Goal: Transaction & Acquisition: Purchase product/service

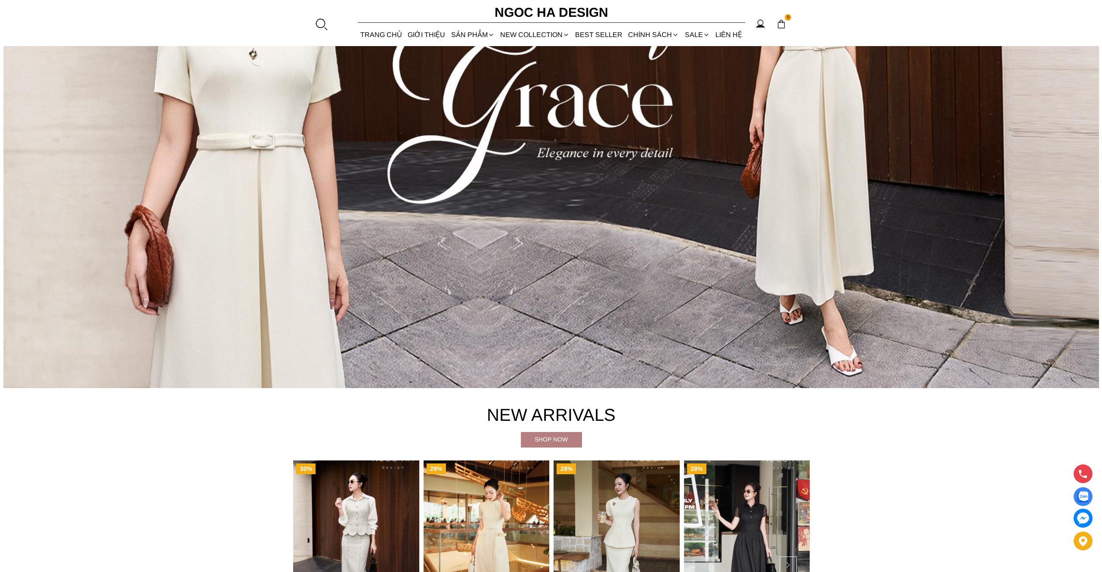
scroll to position [337, 0]
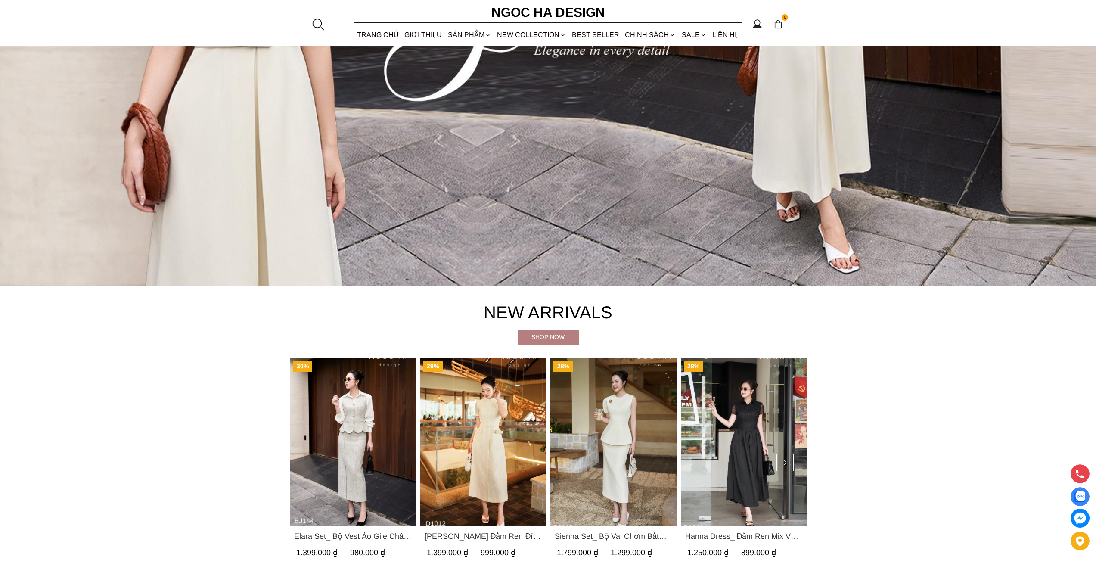
click at [314, 21] on div at bounding box center [317, 24] width 13 height 13
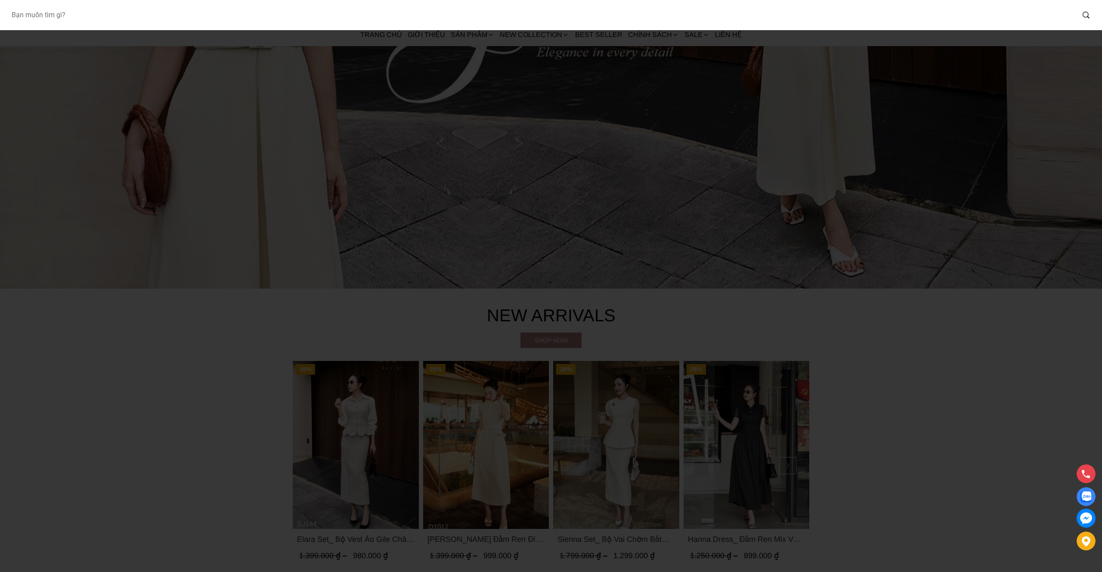
click at [780, 18] on input "Input search Bạn muốn tìm gì?" at bounding box center [539, 15] width 1070 height 20
type input "cateline"
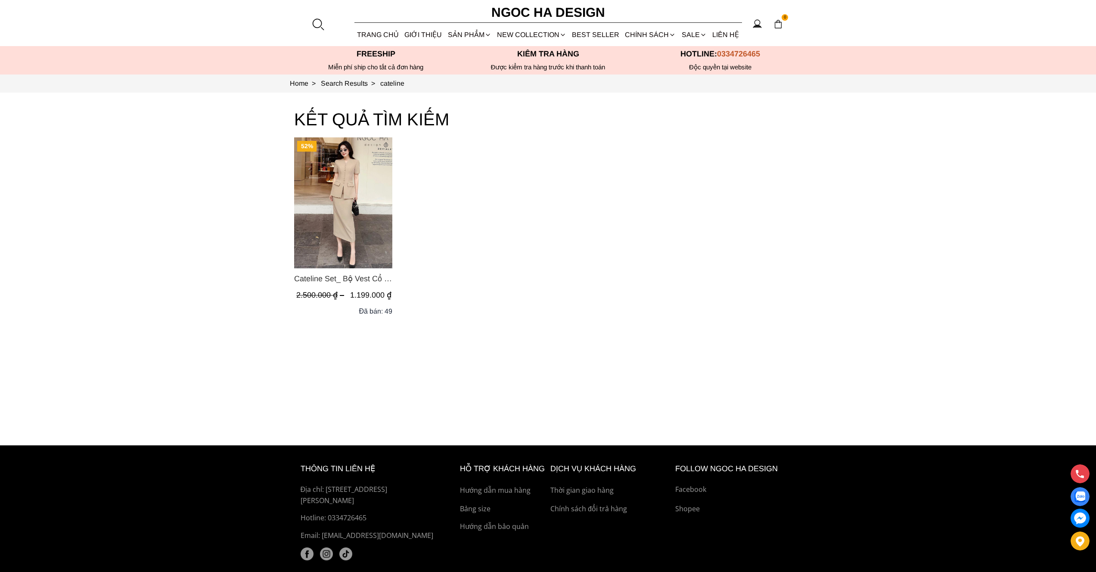
click at [340, 227] on img "Product image - Cateline Set_ Bộ Vest Cổ V Đính Cúc Nhí Chân Váy Bút Chì BJ127" at bounding box center [343, 202] width 98 height 131
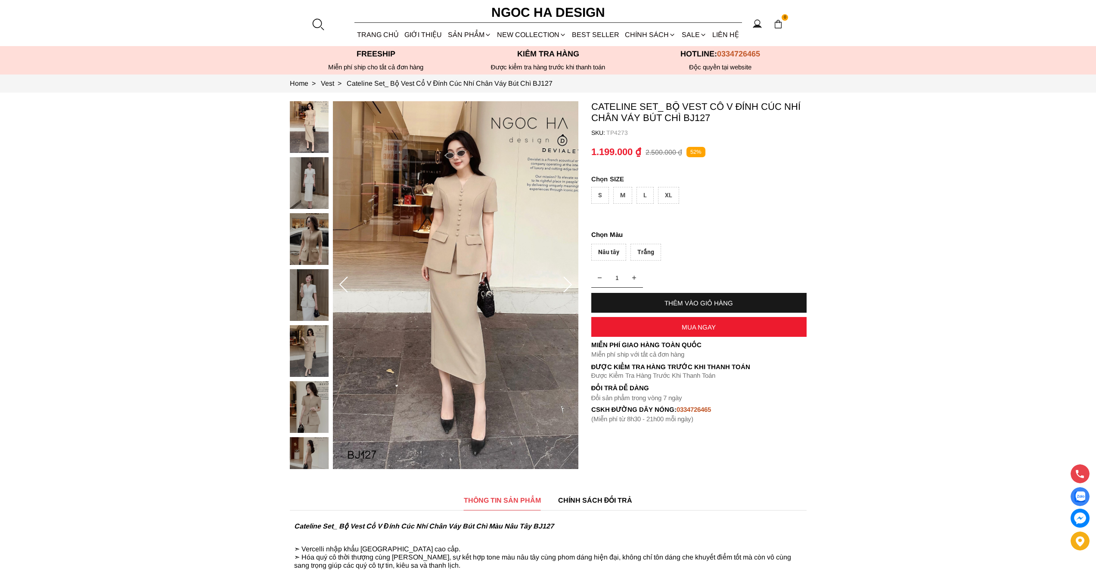
click at [602, 189] on div "S" at bounding box center [600, 195] width 18 height 17
click at [610, 257] on div "Nâu tây" at bounding box center [608, 252] width 35 height 17
click at [685, 302] on div "THÊM VÀO GIỎ HÀNG" at bounding box center [698, 302] width 215 height 7
select select "Đỏ"
select select "S"
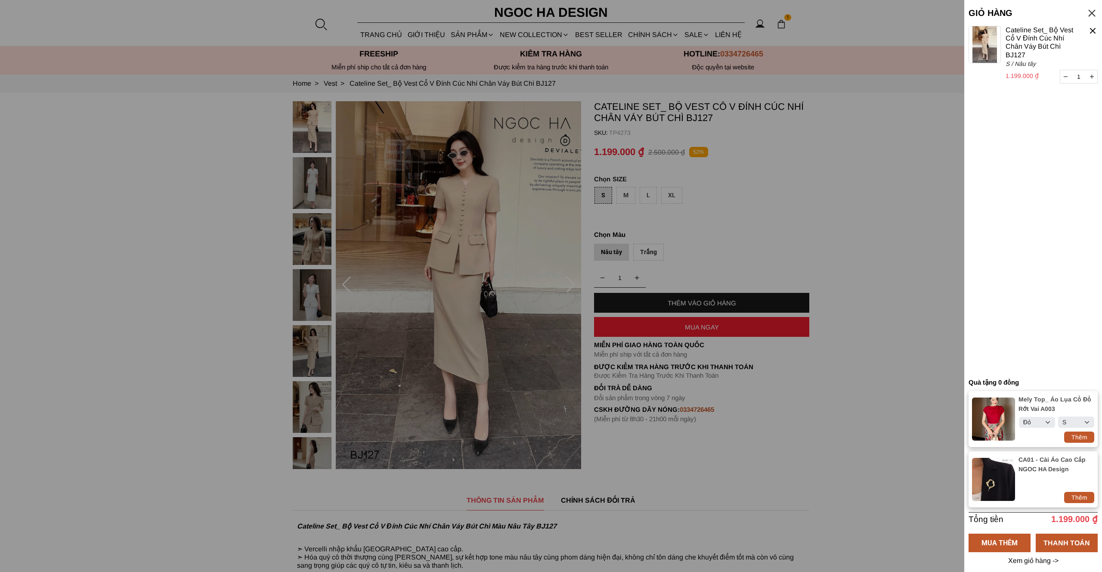
select select "Đỏ"
select select "S"
click at [1070, 538] on div "THANH TOÁN" at bounding box center [1067, 542] width 62 height 11
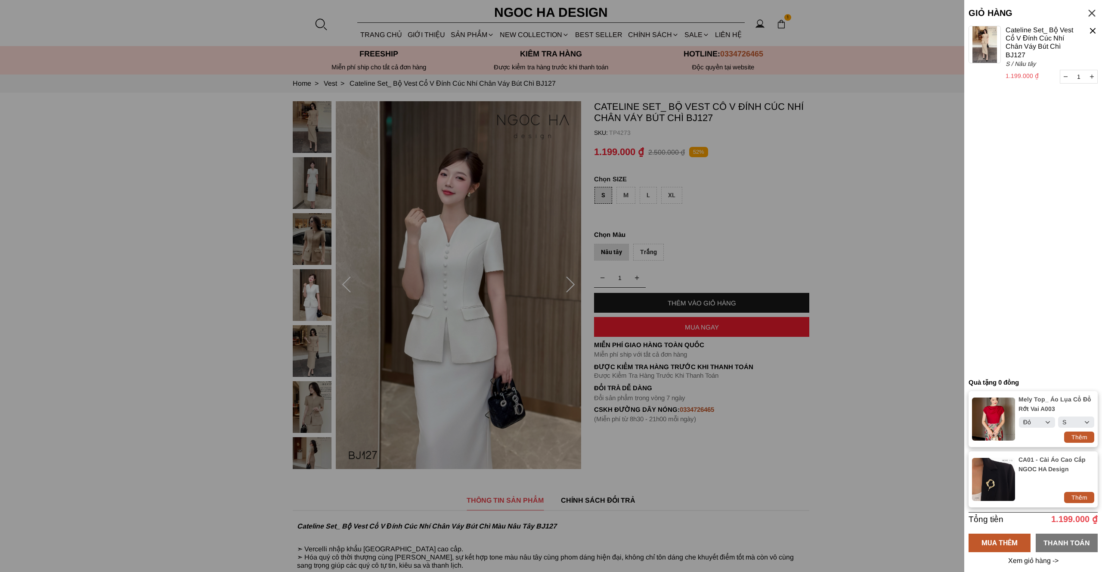
click at [1051, 541] on div "THANH TOÁN" at bounding box center [1067, 543] width 62 height 19
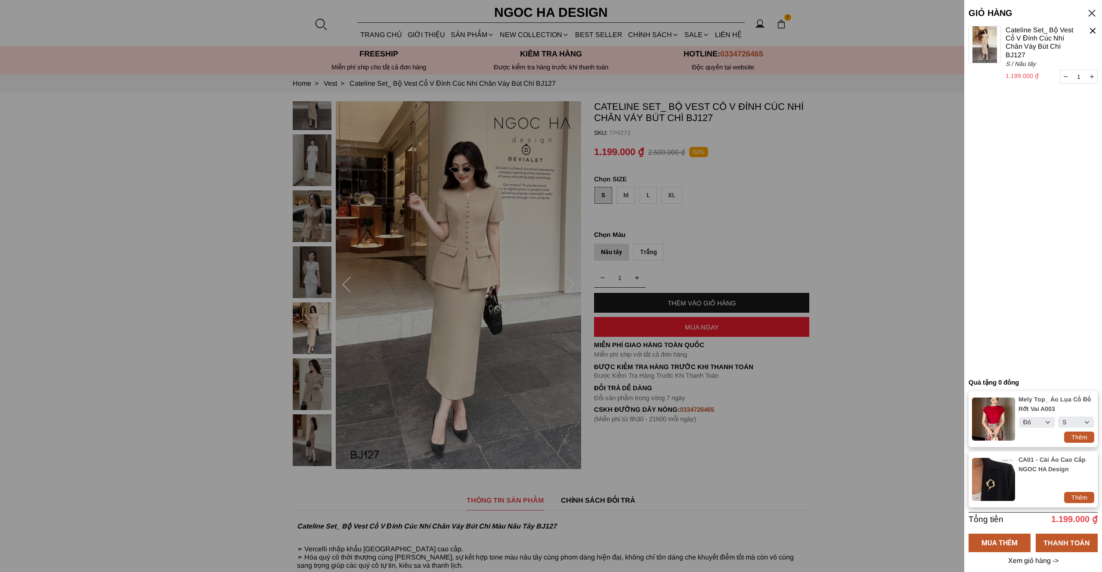
click at [1088, 433] on div "Thêm" at bounding box center [1079, 436] width 30 height 9
select select "Đỏ"
select select "S"
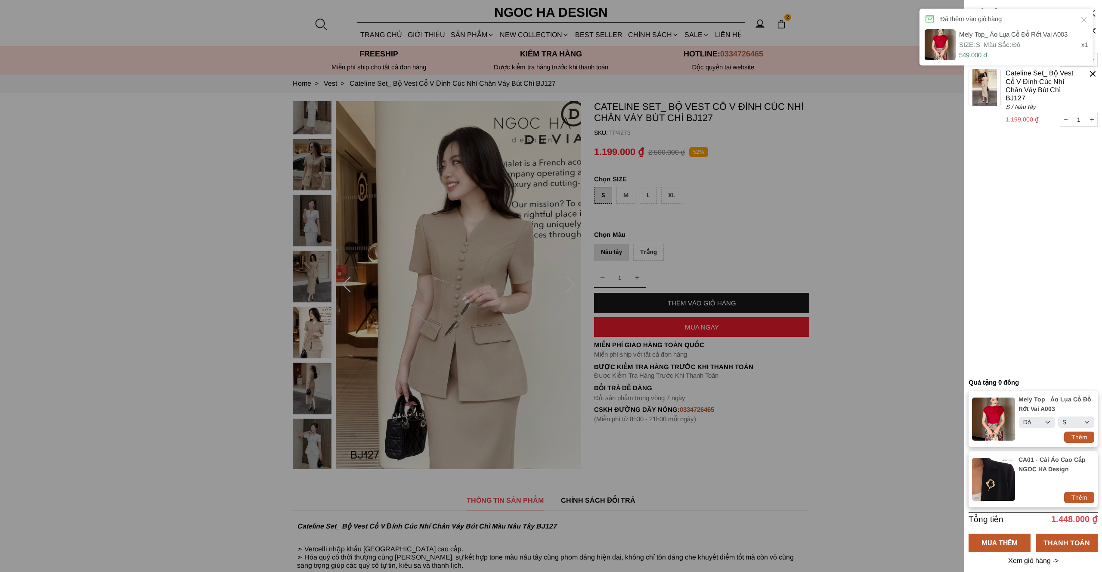
click at [1070, 340] on container "1 Chưa có sản phẩm nào Mely Top_ Áo Lụa Cổ Đổ Rớt Vai A003 0 ₫ 1 S / Đỏ Tặng kè…" at bounding box center [1033, 200] width 129 height 348
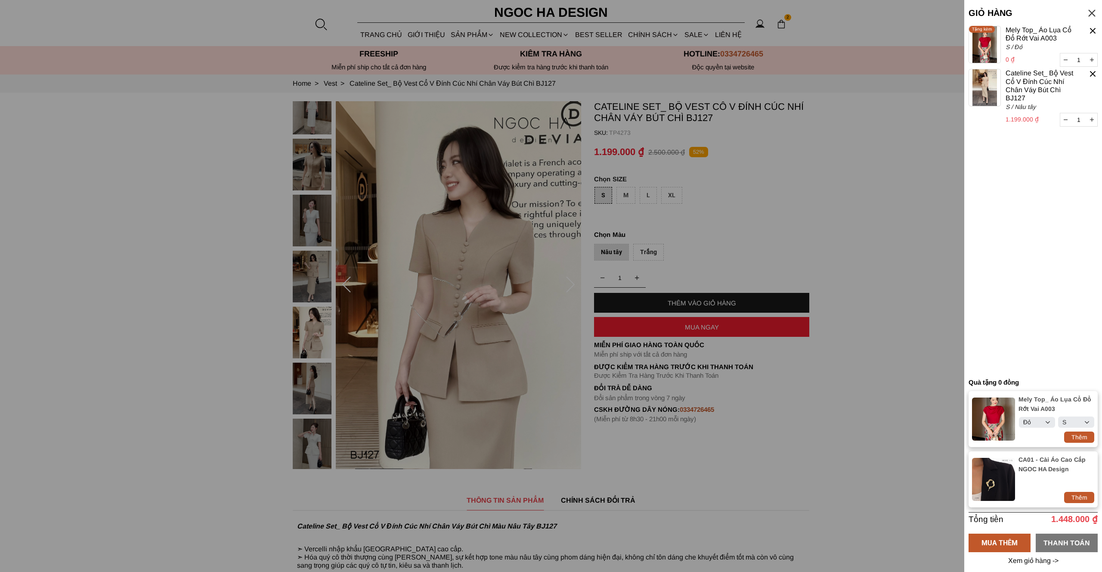
click at [1079, 537] on div "THANH TOÁN" at bounding box center [1067, 542] width 62 height 11
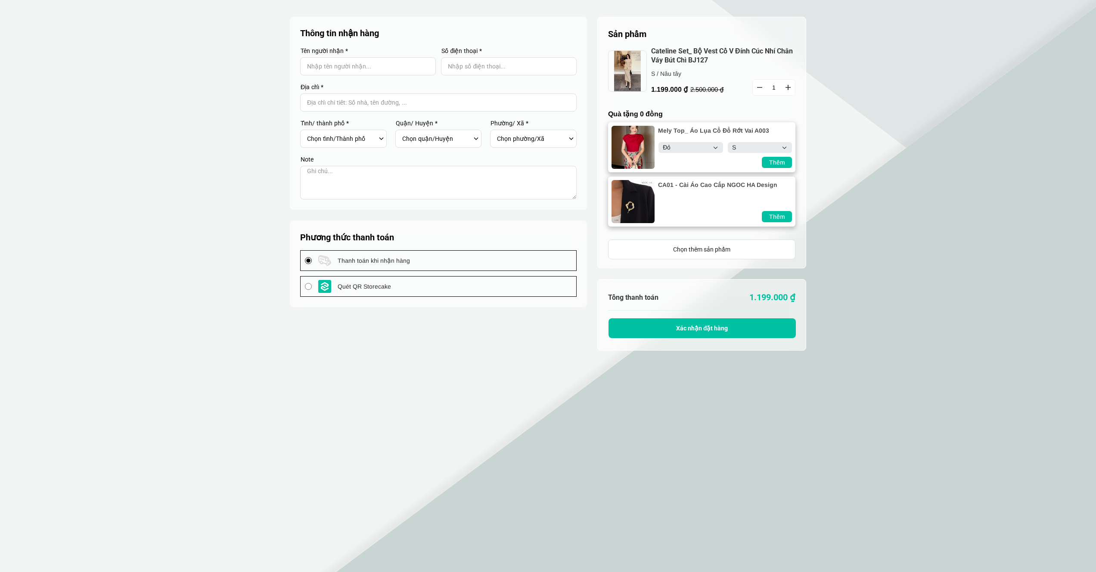
select select "Đỏ"
select select "S"
select select "Đỏ"
select select "S"
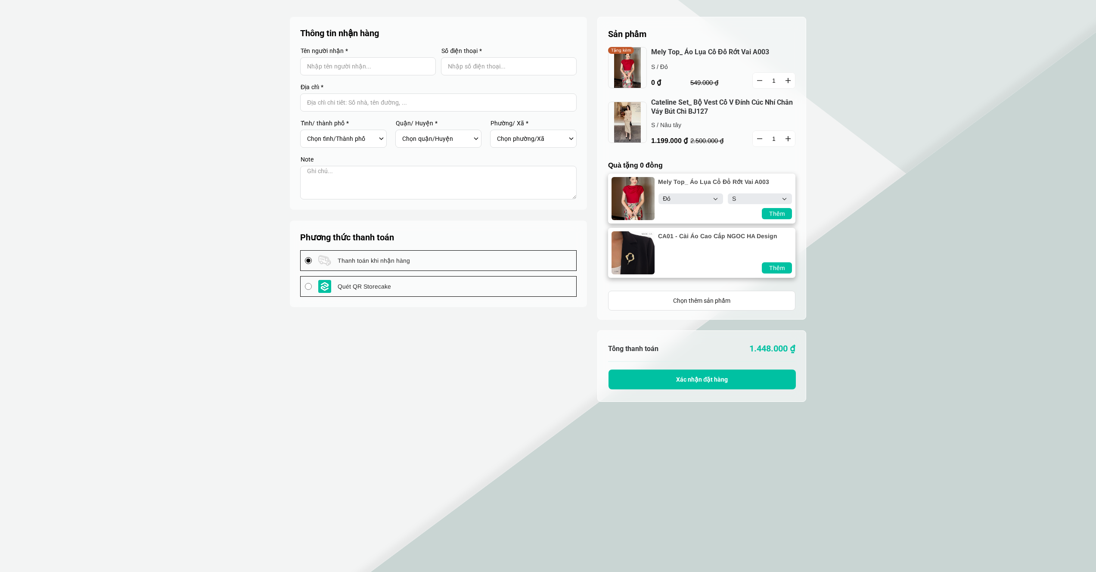
select select "Đỏ"
select select "S"
drag, startPoint x: 717, startPoint y: 111, endPoint x: 659, endPoint y: 148, distance: 69.2
click at [659, 148] on cart-item "Cateline Set_ Bộ Vest Cổ V Đính Cúc Nhí Chân Váy Bút Chì BJ127 1.199.000 ₫ S / …" at bounding box center [701, 127] width 187 height 59
click at [776, 217] on div "Thêm" at bounding box center [777, 213] width 30 height 9
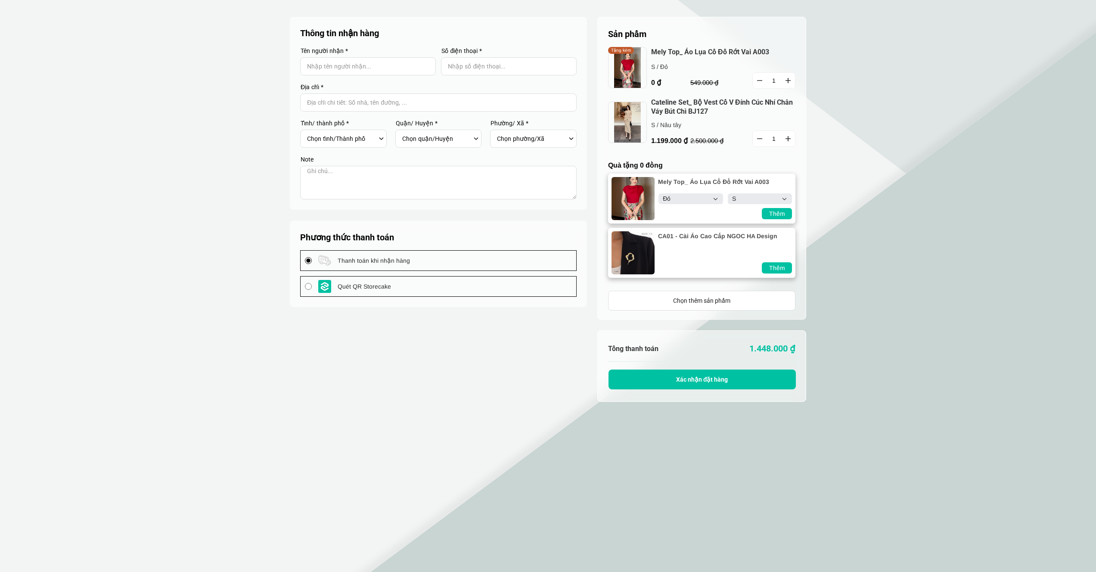
type input "2"
select select "Đỏ"
select select "S"
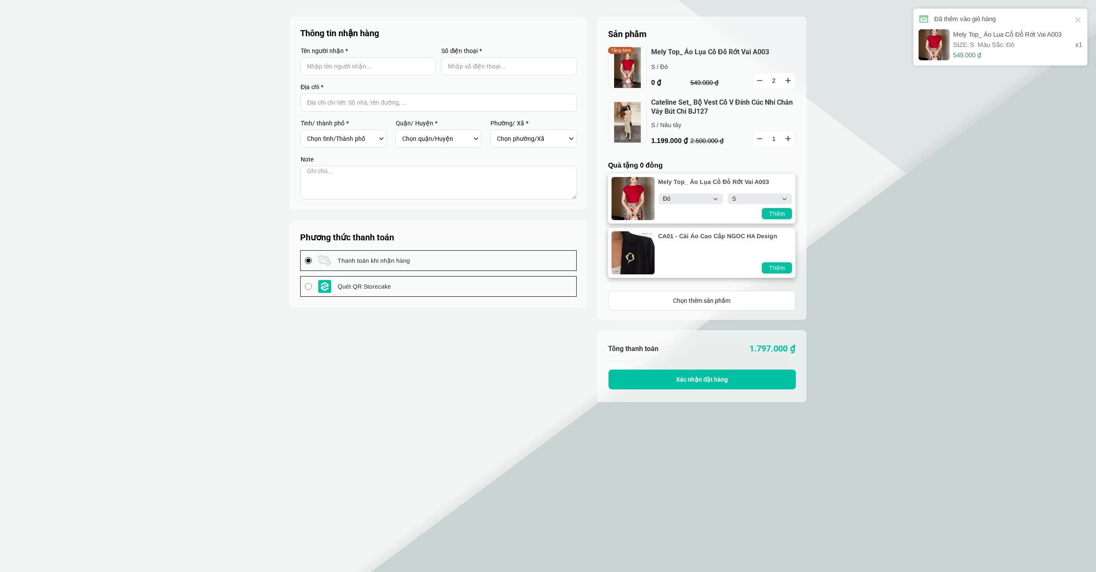
select select "Đỏ"
select select "S"
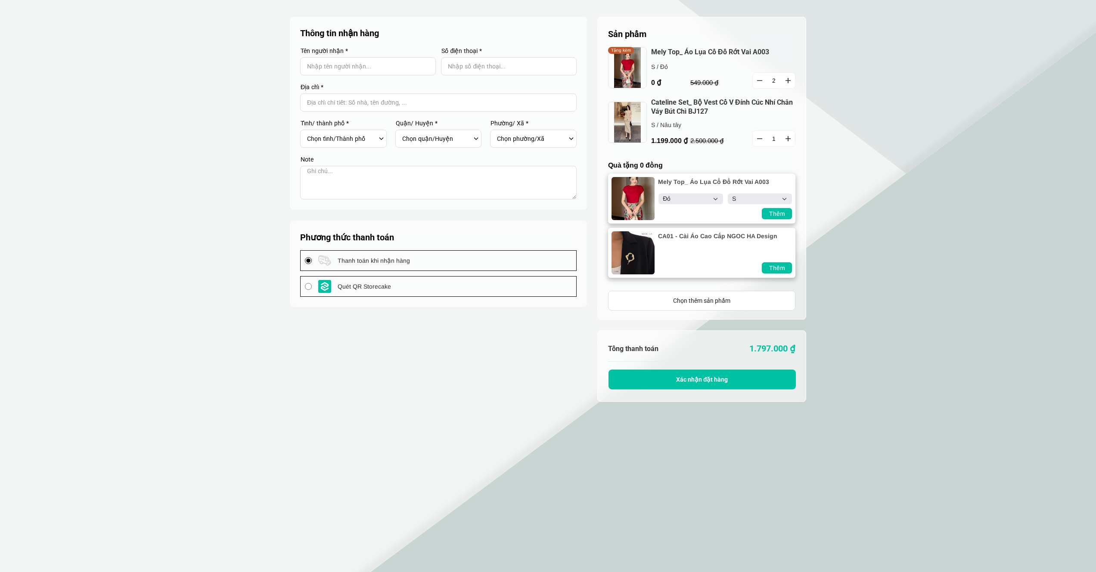
click at [365, 68] on input "Input Nhập tên người nhận..." at bounding box center [368, 66] width 136 height 18
type input "storecake tets"
click at [521, 70] on input "Input Nhập số điện thoại..." at bounding box center [509, 66] width 136 height 18
type input "0987654321"
click at [344, 102] on input "Input address with auto completion" at bounding box center [438, 102] width 276 height 18
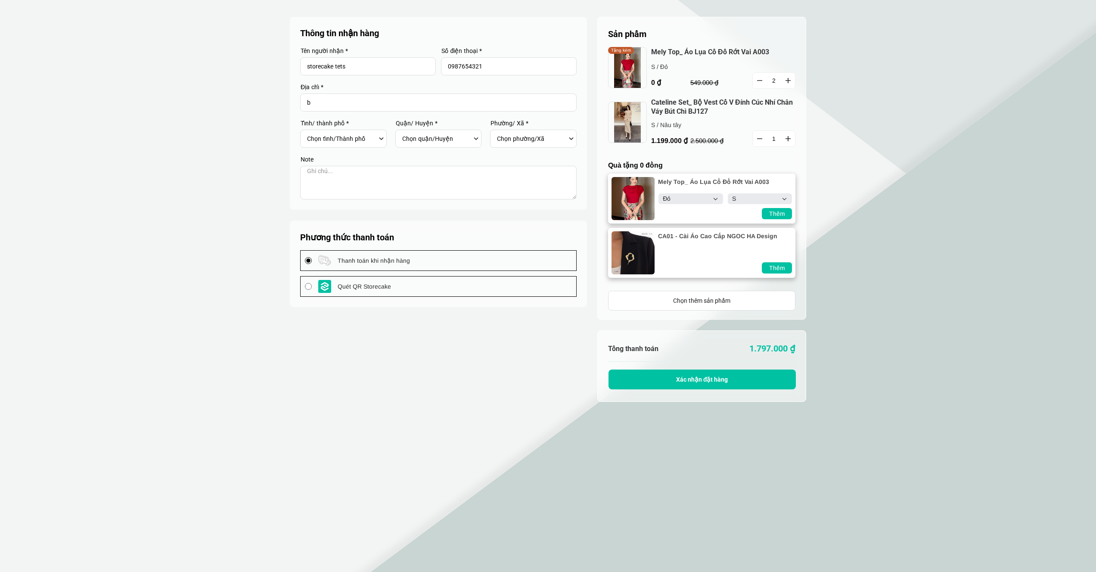
type input "b"
click at [351, 139] on select "Chọn tỉnh/Thành phố Hà Nội Hồ Chí Minh An Giang Bà Rịa-Vũng Tàu Bắc Giang Bắc K…" at bounding box center [341, 138] width 69 height 15
select select "701"
click at [307, 131] on select "Chọn tỉnh/Thành phố Hà Nội Hồ Chí Minh An Giang Bà Rịa-Vũng Tàu Bắc Giang Bắc K…" at bounding box center [341, 138] width 69 height 15
click at [422, 139] on select "Chọn quận/Huyện" at bounding box center [436, 138] width 69 height 15
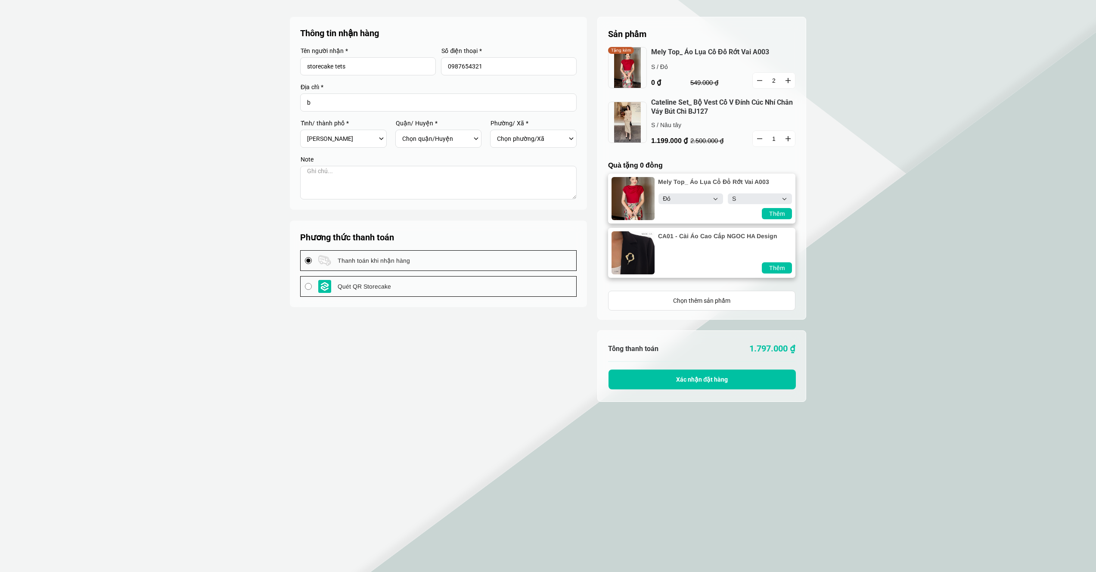
select select "70143"
click at [402, 131] on select "Chọn quận/Huyện Huyện Bình Chánh Huyện Cần Giờ Huyện Củ Chi Huyện Hóc Môn Huyện…" at bounding box center [436, 138] width 69 height 15
click at [516, 143] on select "Chọn phường/Xã" at bounding box center [531, 138] width 69 height 15
select select "7014313"
click at [497, 131] on select "Chọn phường/Xã Thị trấn Cần Thạnh Xã An Thới Đông Xã Bình Khánh Xã Long Hòa Xã …" at bounding box center [531, 138] width 69 height 15
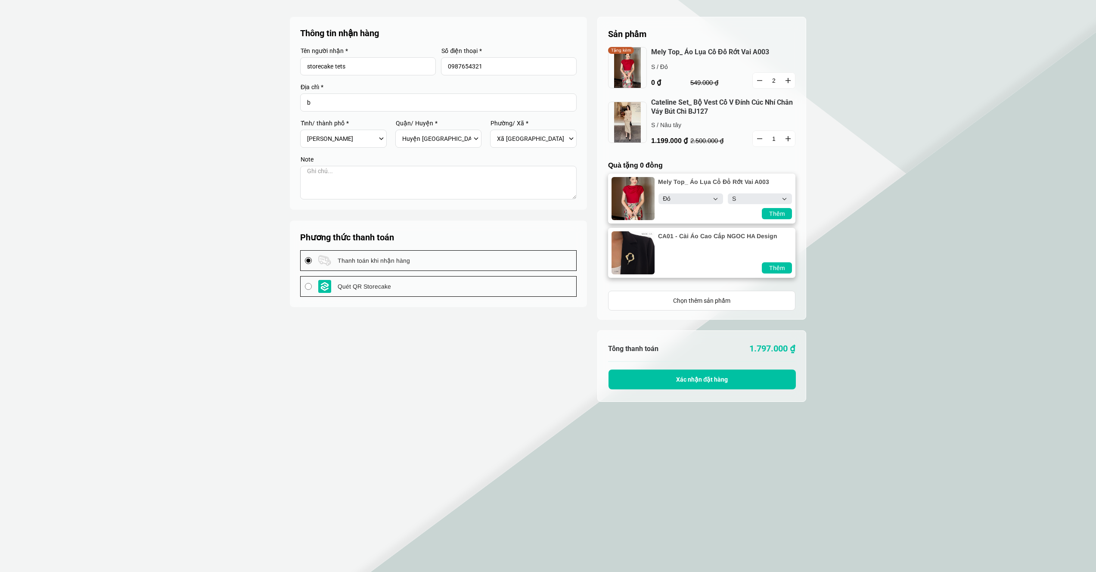
click at [395, 178] on textarea at bounding box center [438, 183] width 276 height 34
type textarea "d"
type textarea "đơn test"
click at [706, 385] on button "Xác nhận đặt hàng" at bounding box center [701, 379] width 187 height 20
type input "b"
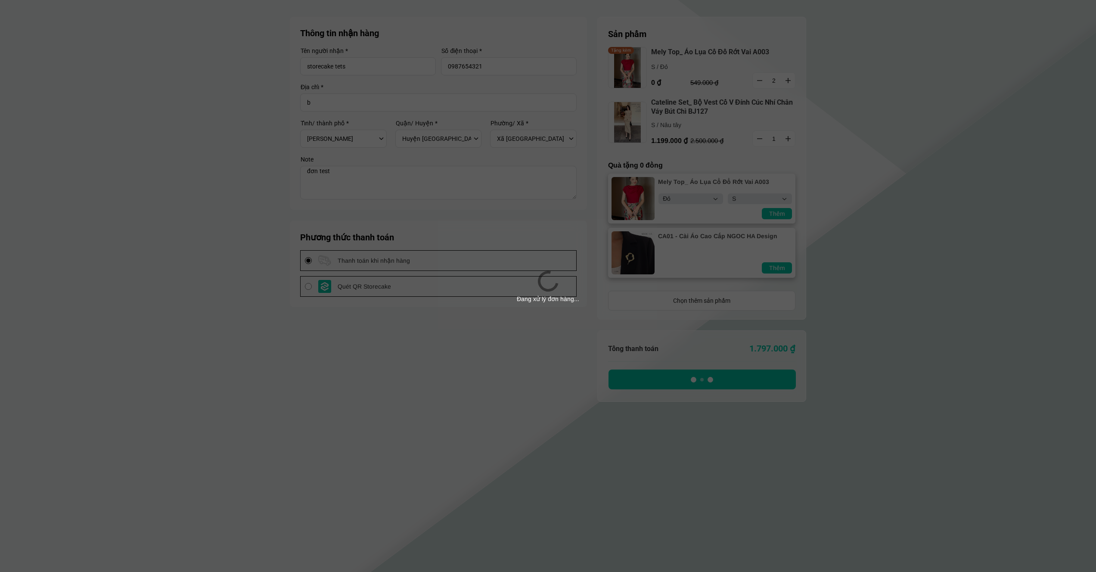
select select "Đỏ"
select select "S"
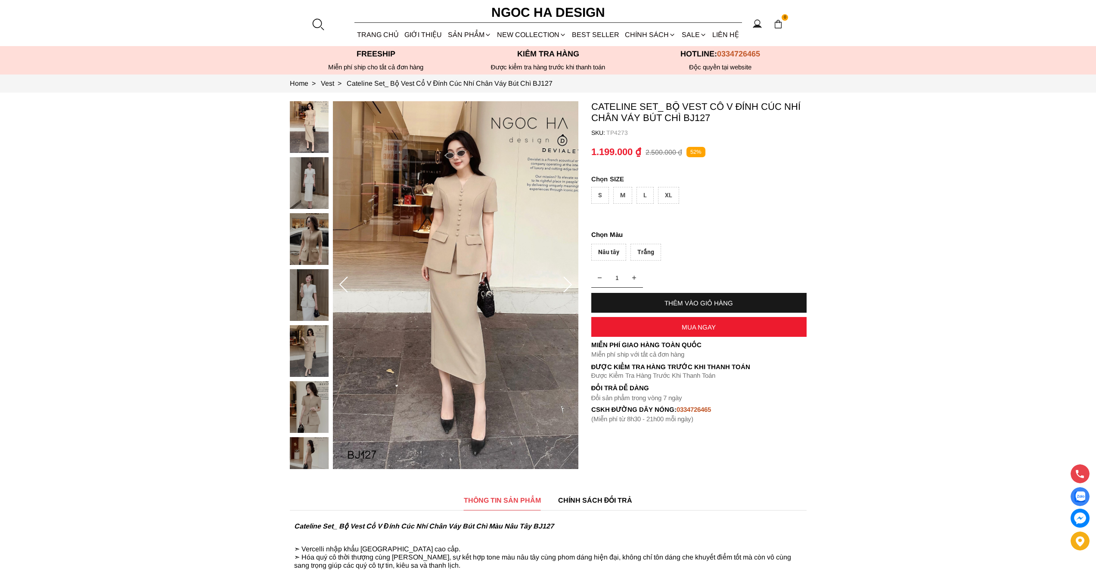
click at [645, 197] on div "L" at bounding box center [644, 195] width 17 height 17
click at [649, 254] on div "Trắng" at bounding box center [645, 252] width 31 height 17
click at [689, 303] on div "THÊM VÀO GIỎ HÀNG" at bounding box center [698, 302] width 215 height 7
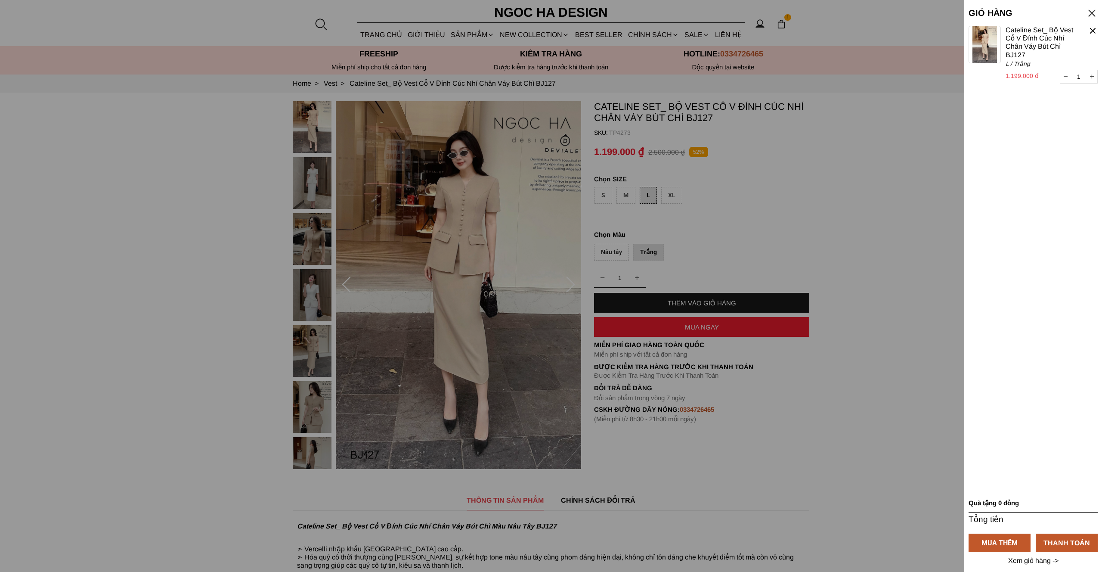
select select "Đỏ"
select select "S"
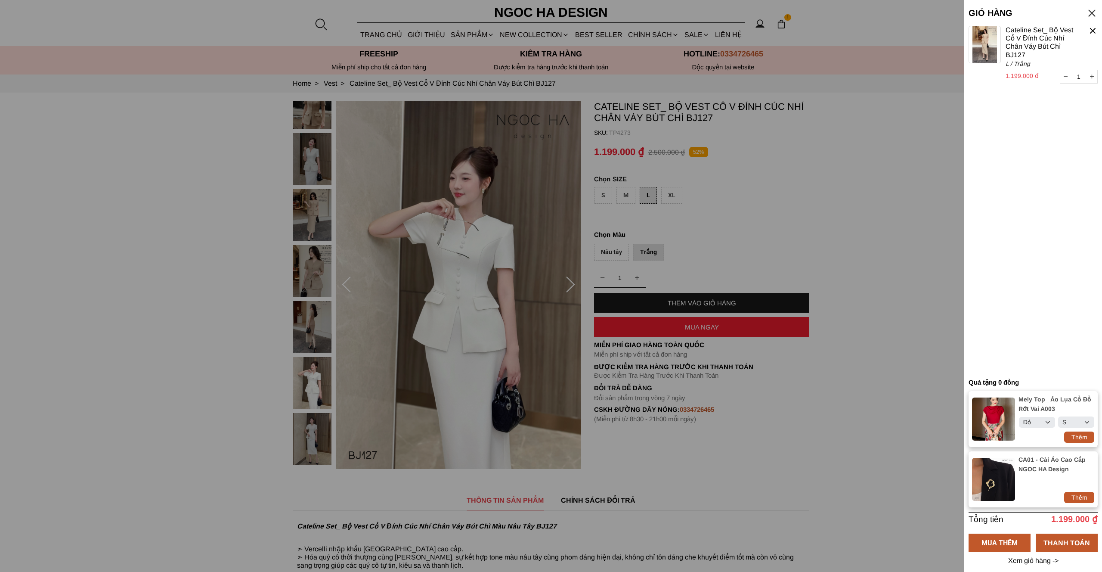
click at [710, 124] on div at bounding box center [551, 286] width 1102 height 572
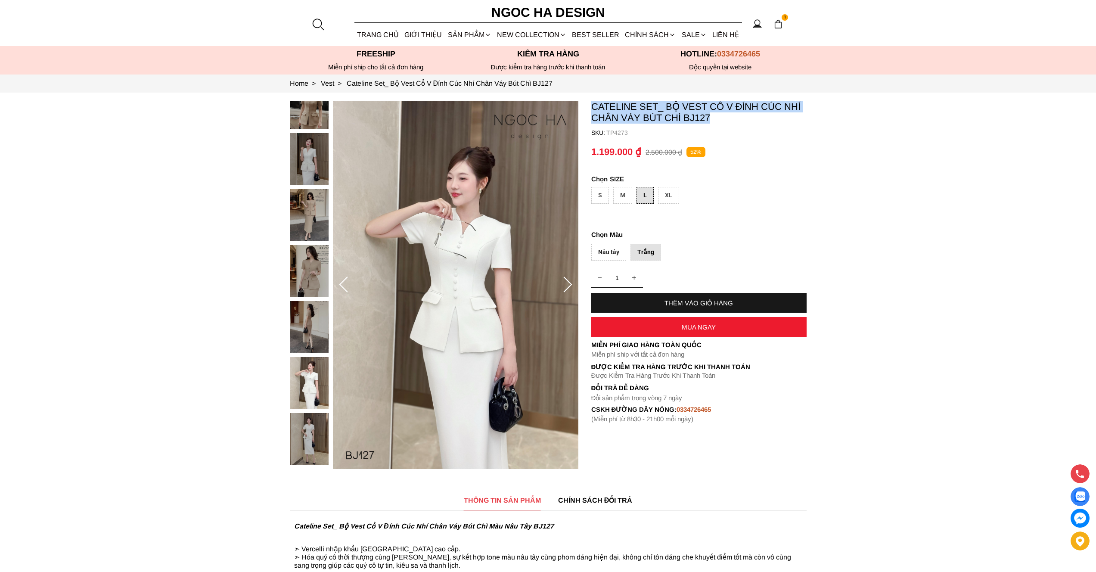
drag, startPoint x: 717, startPoint y: 118, endPoint x: 578, endPoint y: 179, distance: 151.5
click at [578, 179] on section "Cateline Set_ Bộ Vest Cổ V Đính Cúc Nhí Chân Váy Bút Chì BJ127 SKU: TP4273 1 TH…" at bounding box center [548, 285] width 1096 height 385
copy section "Cateline Set_ Bộ Vest Cổ V Đính Cúc Nhí Chân Váy Bút Chì BJ127"
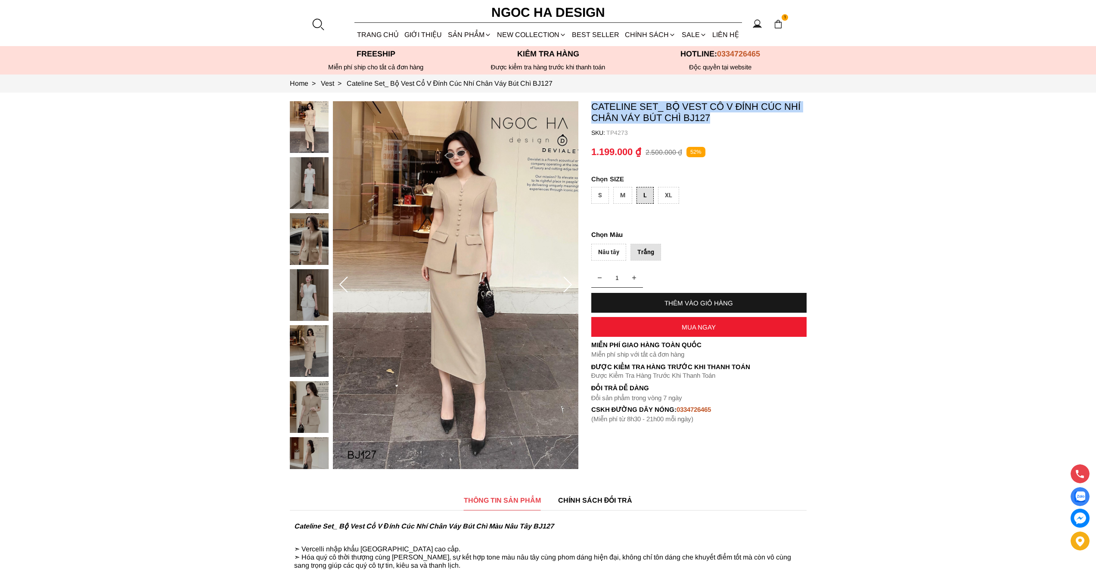
copy section "Cateline Set_ Bộ Vest Cổ V Đính Cúc Nhí Chân Váy Bút Chì BJ127"
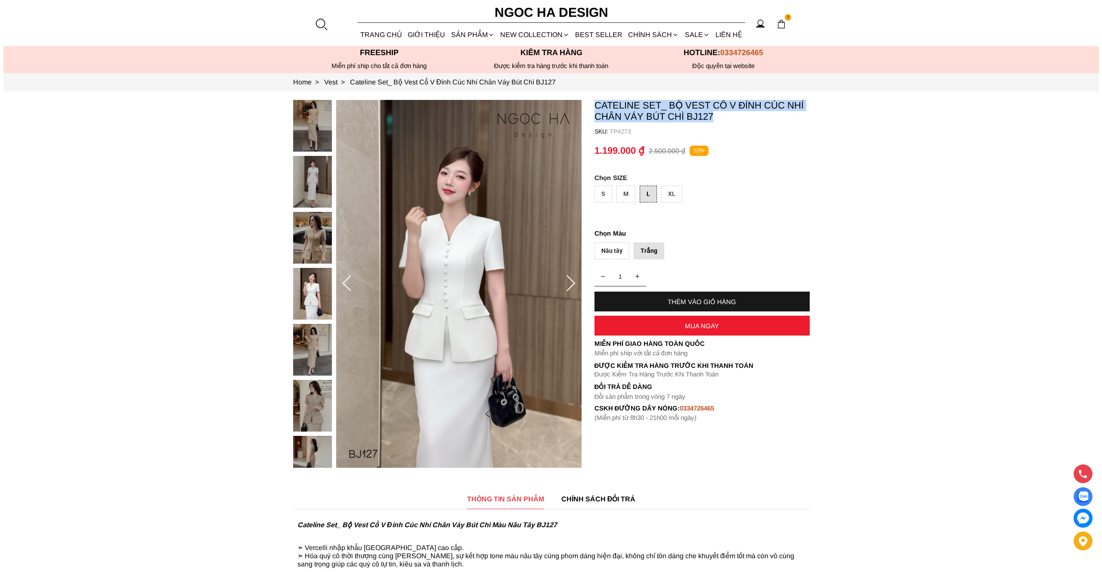
scroll to position [2, 0]
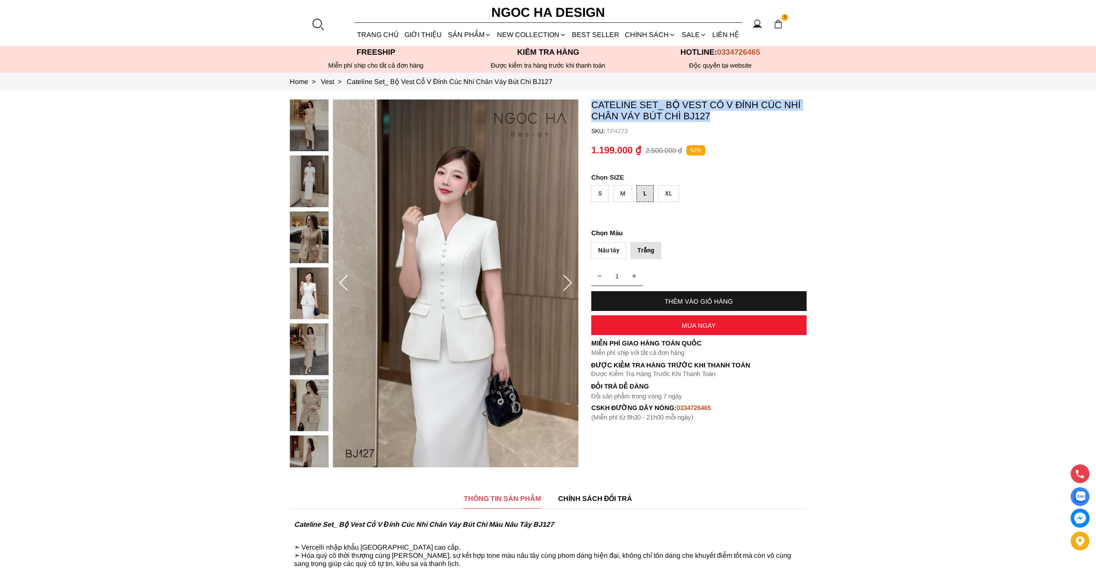
click at [705, 302] on div "THÊM VÀO GIỎ HÀNG" at bounding box center [698, 301] width 215 height 7
type input "2"
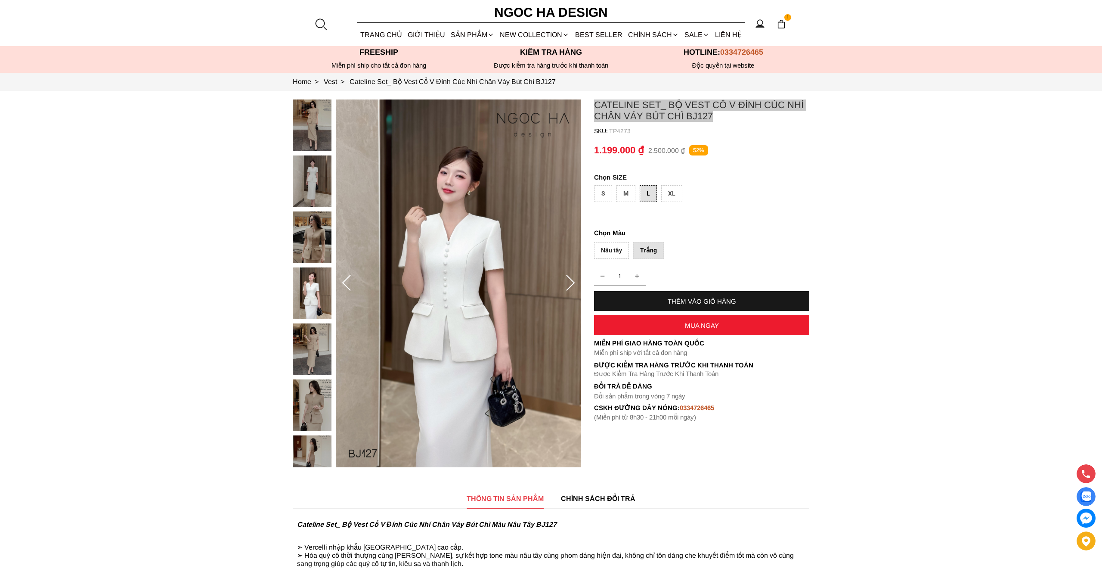
select select "Đỏ"
select select "S"
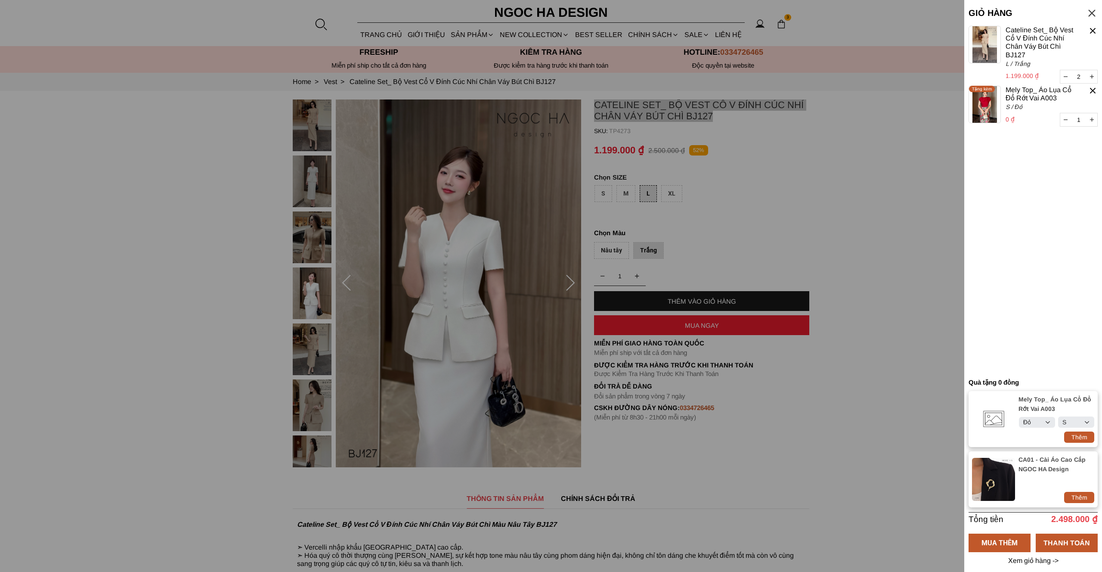
select select "Đỏ"
select select "S"
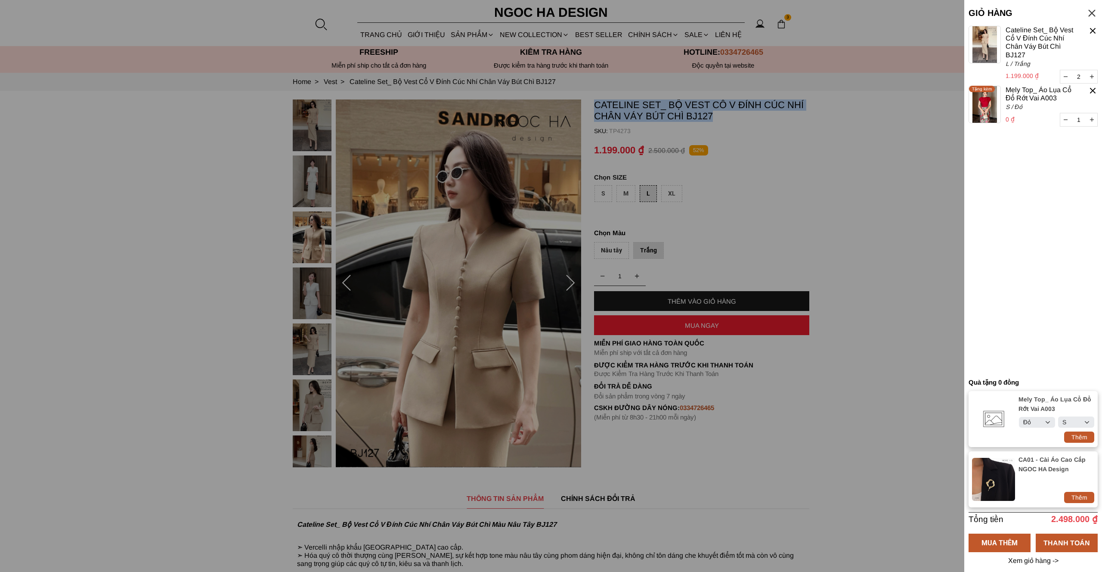
click at [1095, 74] on button "button" at bounding box center [1092, 76] width 11 height 13
type input "3"
select select "Đỏ"
select select "S"
click at [1094, 74] on button "button" at bounding box center [1092, 76] width 11 height 13
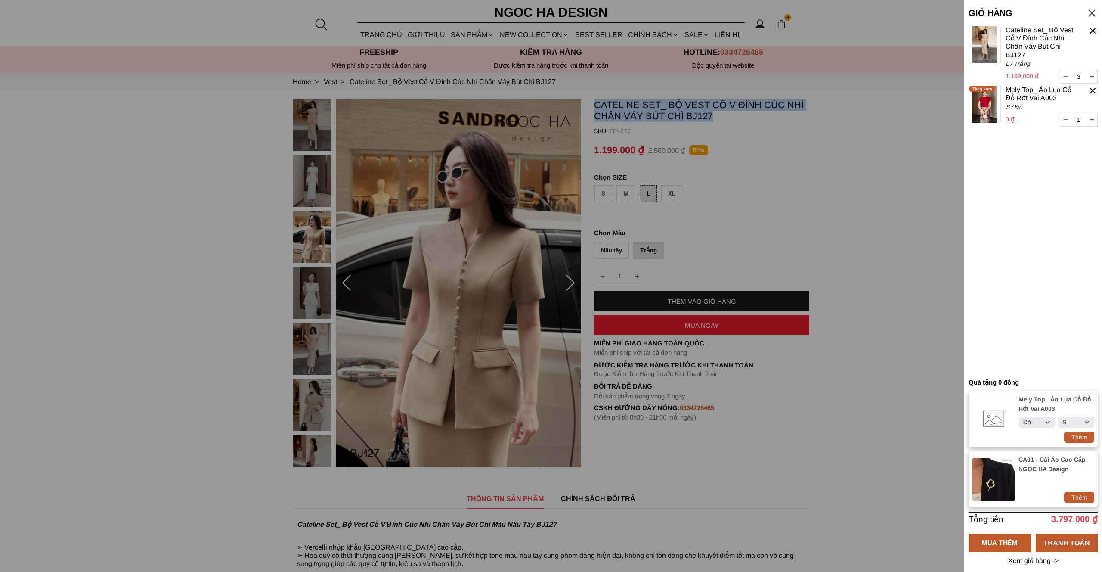
type input "4"
select select "Đỏ"
select select "S"
click at [1069, 537] on div "THANH TOÁN" at bounding box center [1067, 542] width 62 height 11
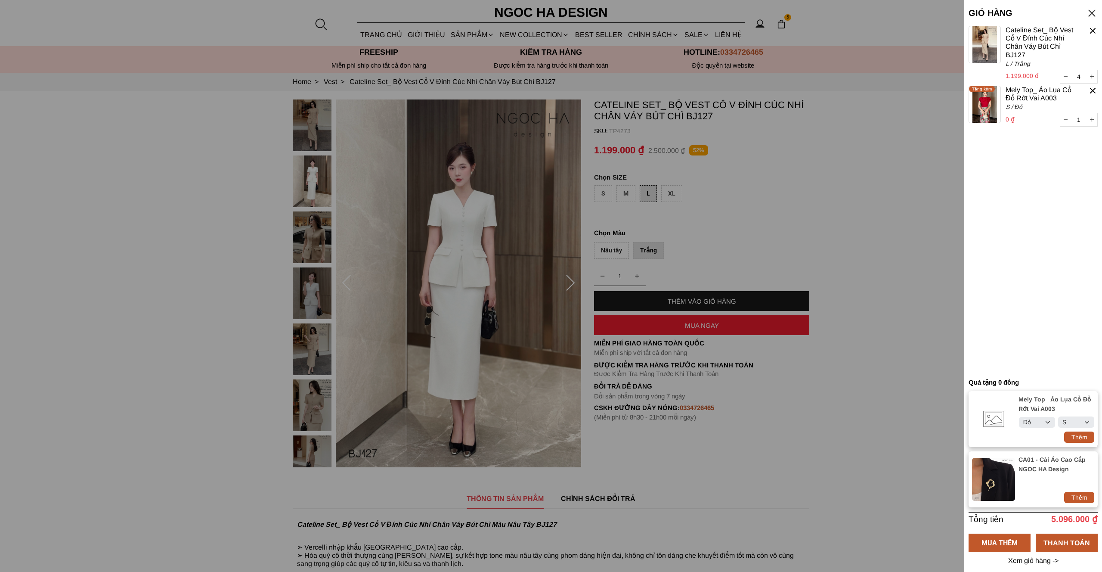
click at [845, 200] on div at bounding box center [551, 286] width 1102 height 572
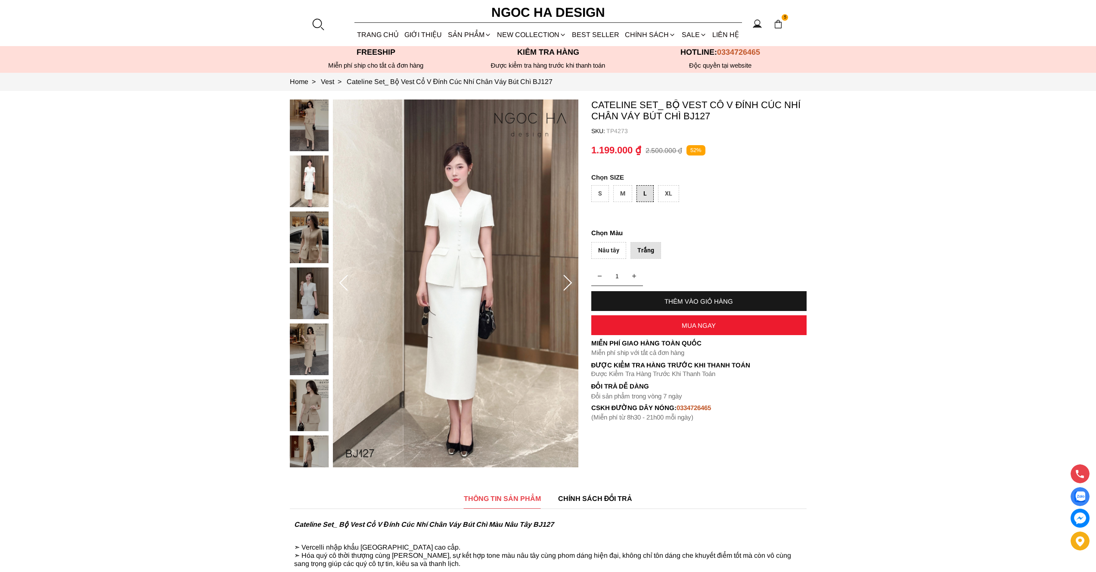
click at [781, 26] on img at bounding box center [777, 23] width 9 height 9
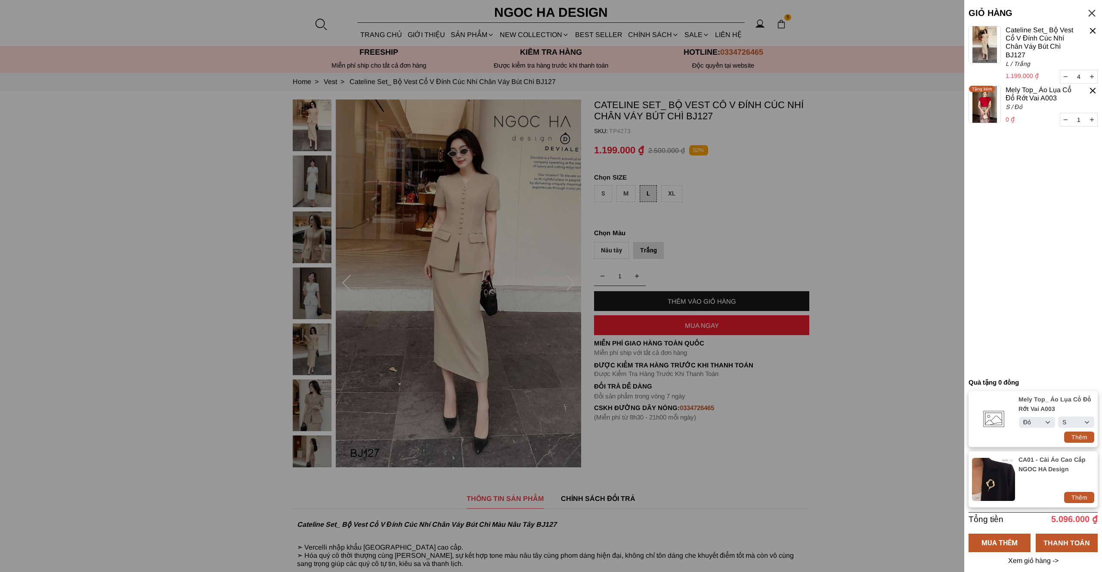
click at [1070, 76] on button "button" at bounding box center [1066, 76] width 11 height 13
type input "3"
select select "Đỏ"
select select "S"
click at [1066, 75] on button "button" at bounding box center [1066, 76] width 11 height 13
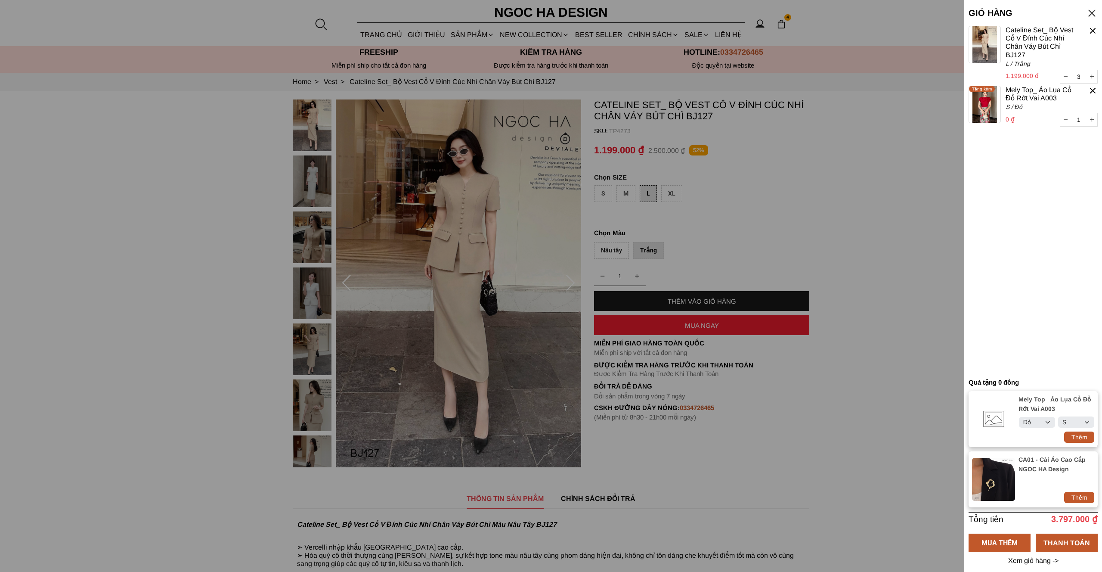
type input "2"
select select "Đỏ"
select select "S"
click at [1067, 75] on button "button" at bounding box center [1066, 76] width 11 height 13
type input "1"
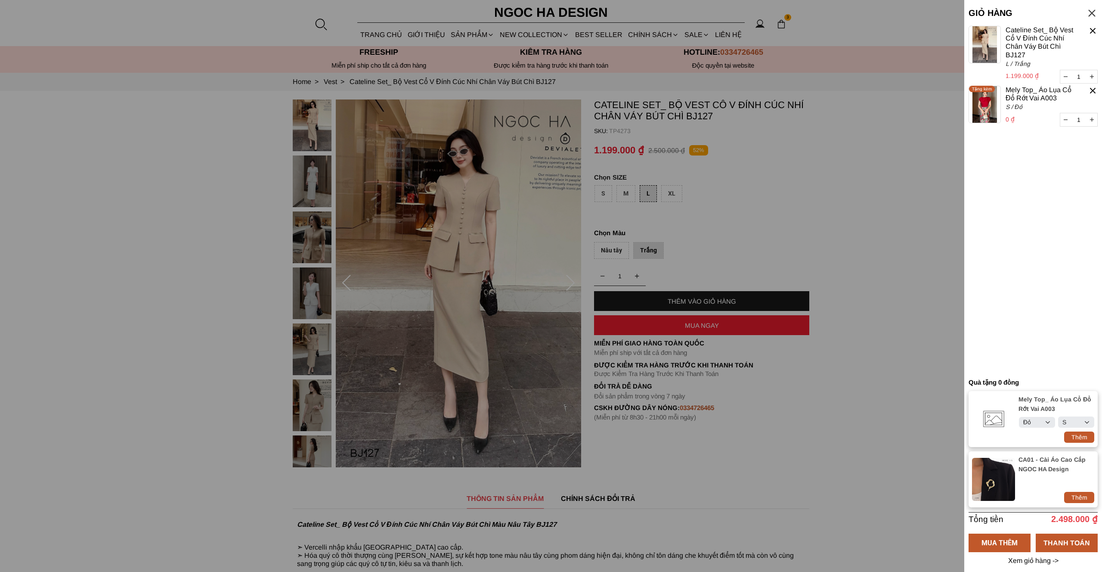
select select "Đỏ"
select select "S"
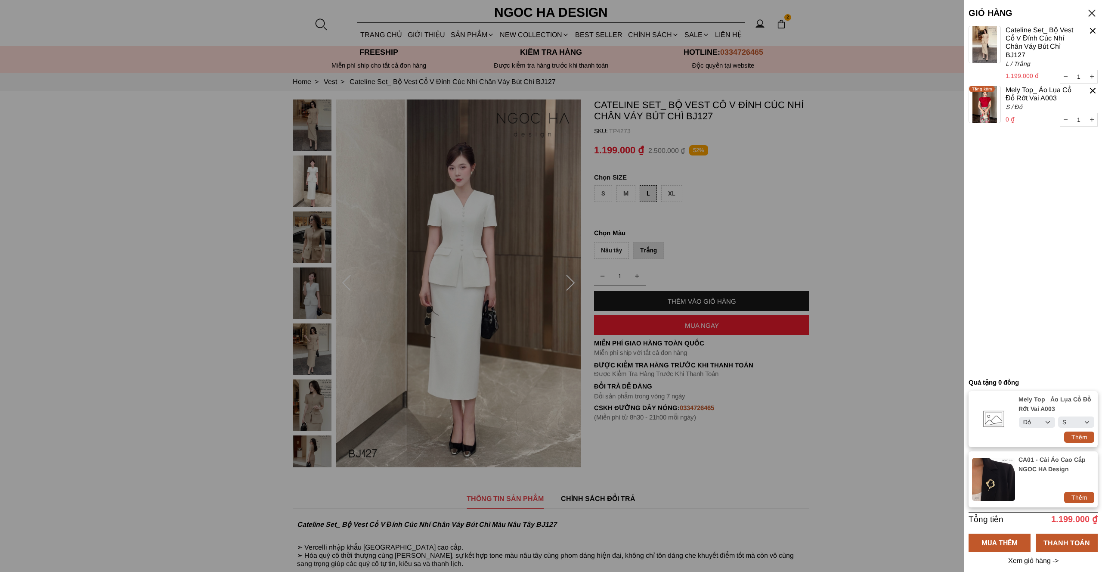
click at [1092, 119] on icon "button" at bounding box center [1092, 120] width 4 height 4
click at [1081, 493] on div "Thêm" at bounding box center [1079, 497] width 30 height 9
select select "Đỏ"
select select "S"
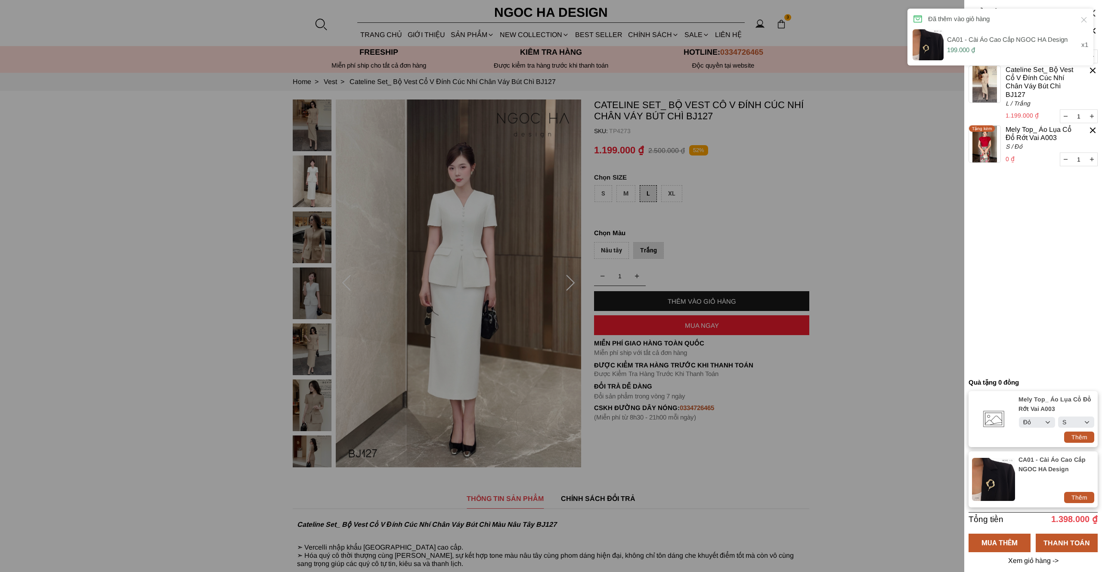
click at [1033, 273] on container "1 Chưa có sản phẩm nào CA01 - Cài Áo Cao Cấp NGOC HA Design 0 ₫ 1 Tặng kèm Cate…" at bounding box center [1033, 200] width 129 height 348
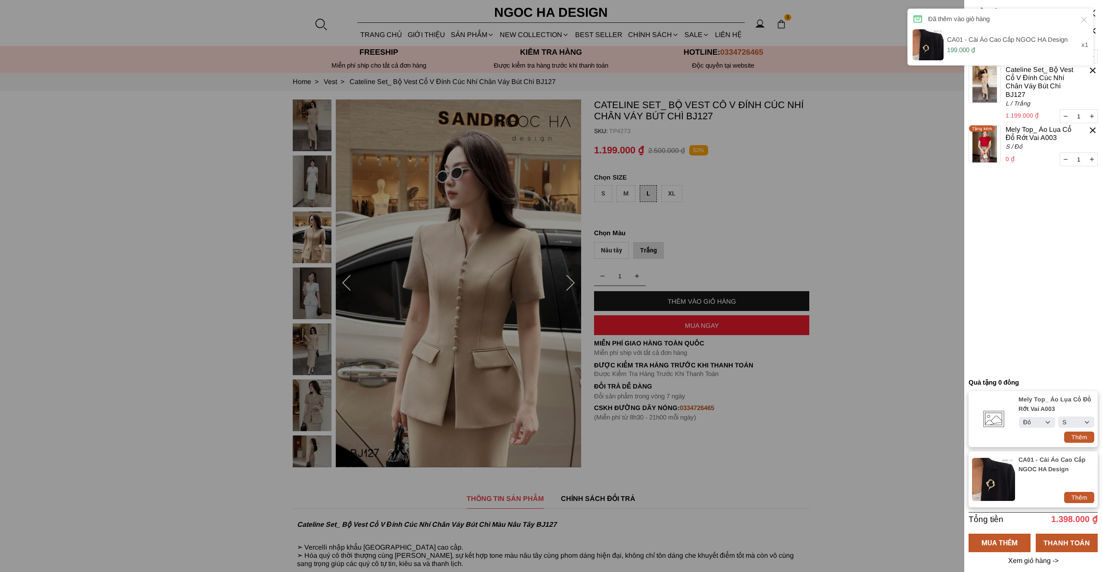
click at [1089, 18] on div "Đã thêm vào giỏ hàng CA01 - Cài Áo Cao Cấp NGOC HA Design 199.000 ₫ x1" at bounding box center [1001, 37] width 186 height 57
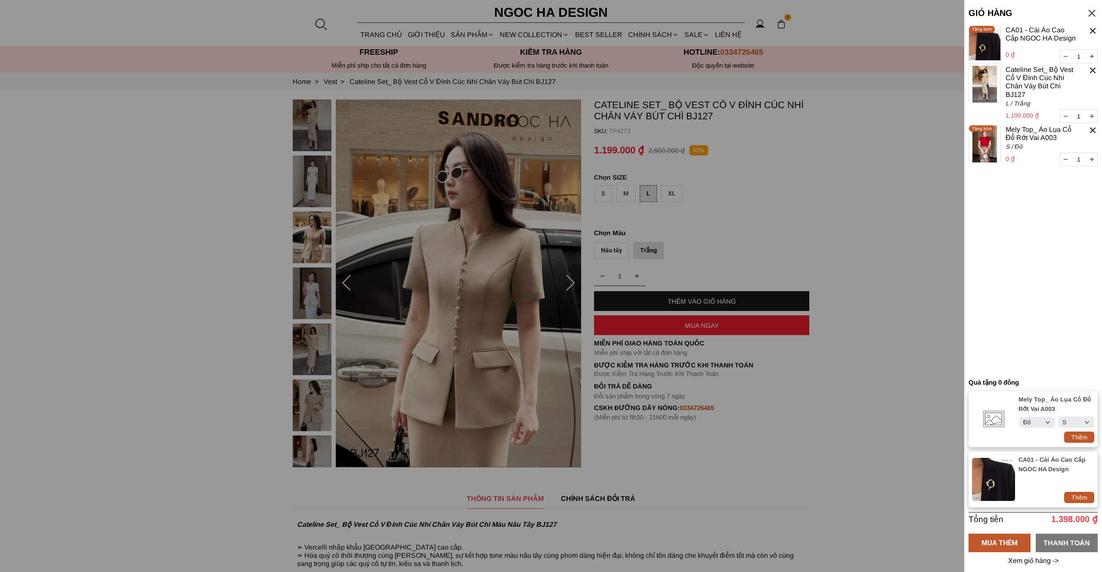
click at [1062, 540] on div "THANH TOÁN" at bounding box center [1067, 542] width 62 height 11
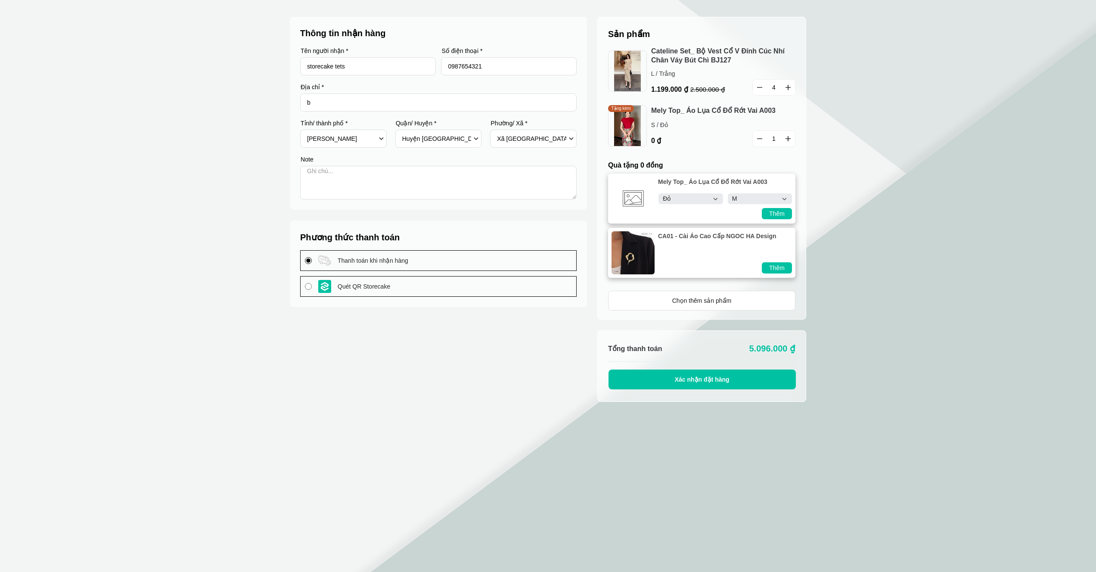
select select "Đỏ"
select select "M"
select select "701"
select select "70143"
select select "7014313"
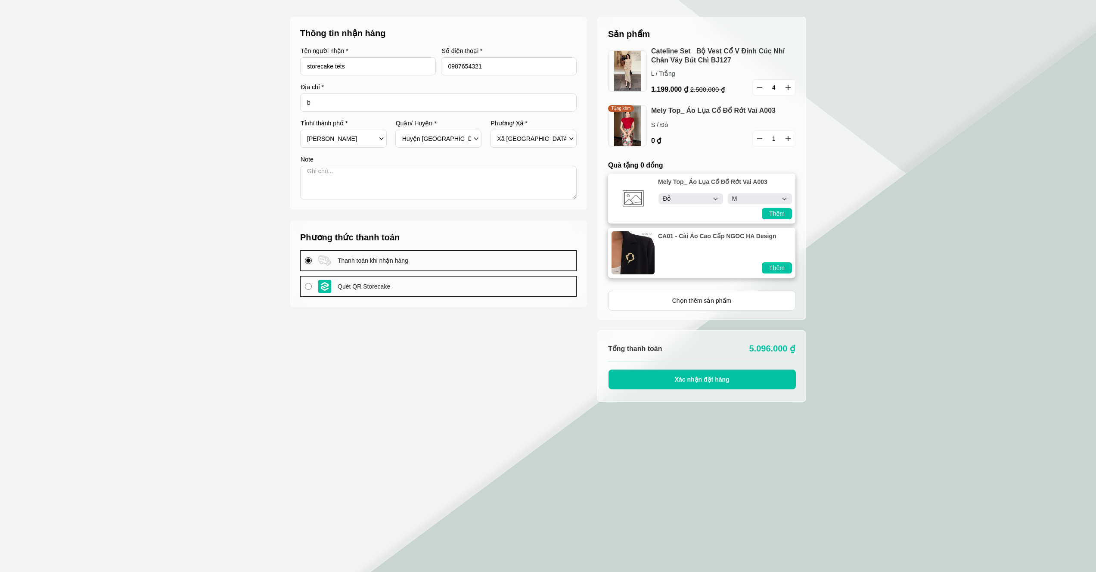
click at [791, 139] on button "button" at bounding box center [788, 139] width 14 height 16
click at [705, 202] on select "Select Đỏ Trắng Đen Kem" at bounding box center [690, 198] width 64 height 11
select select "Trắng"
click at [658, 193] on select "Select Đỏ Trắng Đen Kem" at bounding box center [690, 198] width 64 height 11
click at [743, 199] on select "Select S M L XL XXL" at bounding box center [760, 198] width 64 height 11
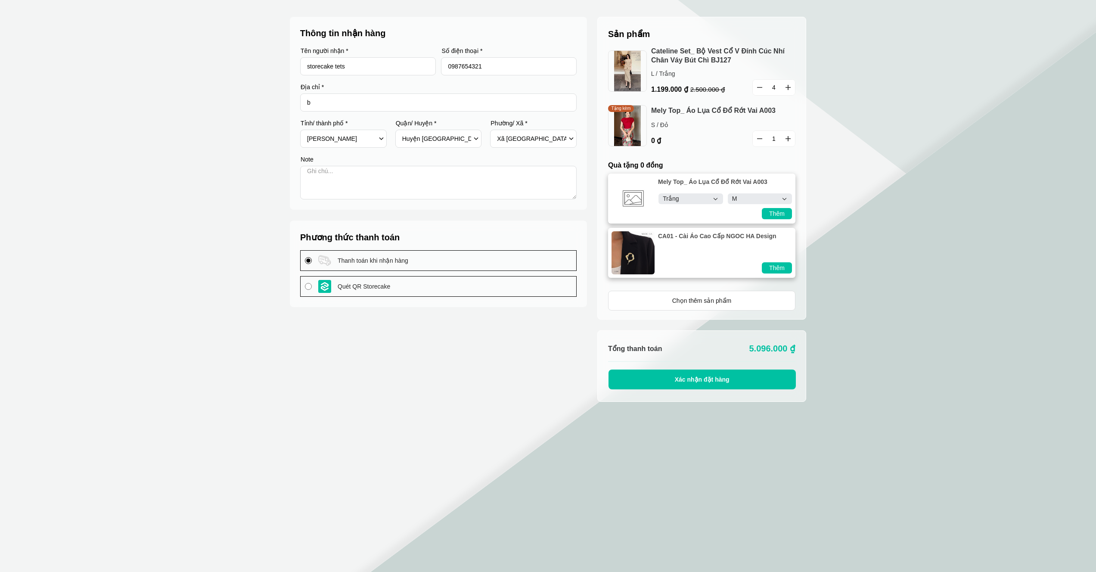
select select "L"
click at [728, 193] on select "Select S M L XL XXL" at bounding box center [760, 198] width 64 height 11
click at [772, 213] on div "Thêm" at bounding box center [777, 213] width 30 height 9
type input "1"
type input "4"
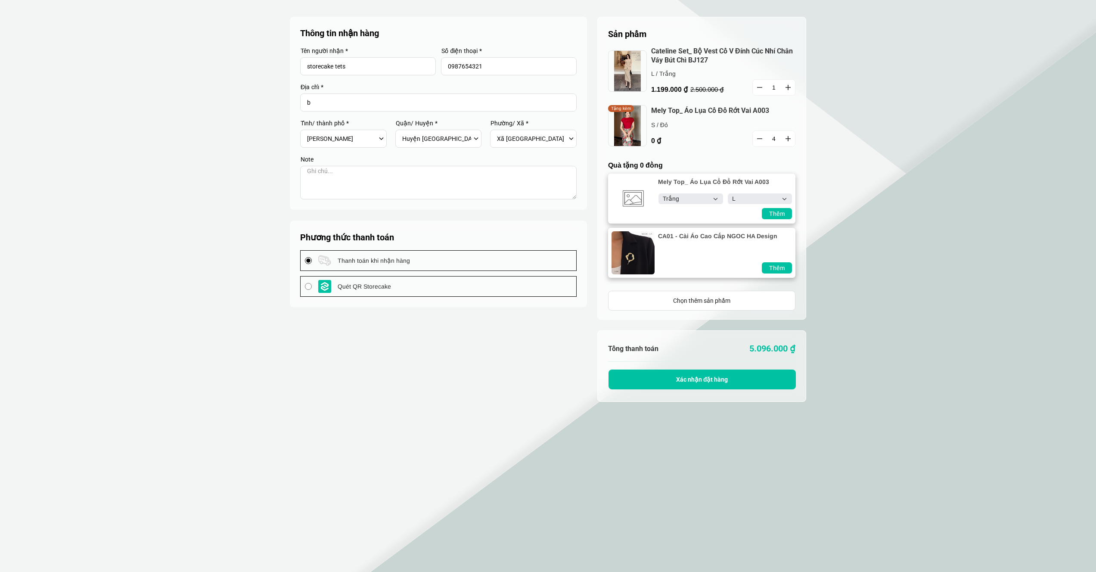
select select "Trắng"
select select "L"
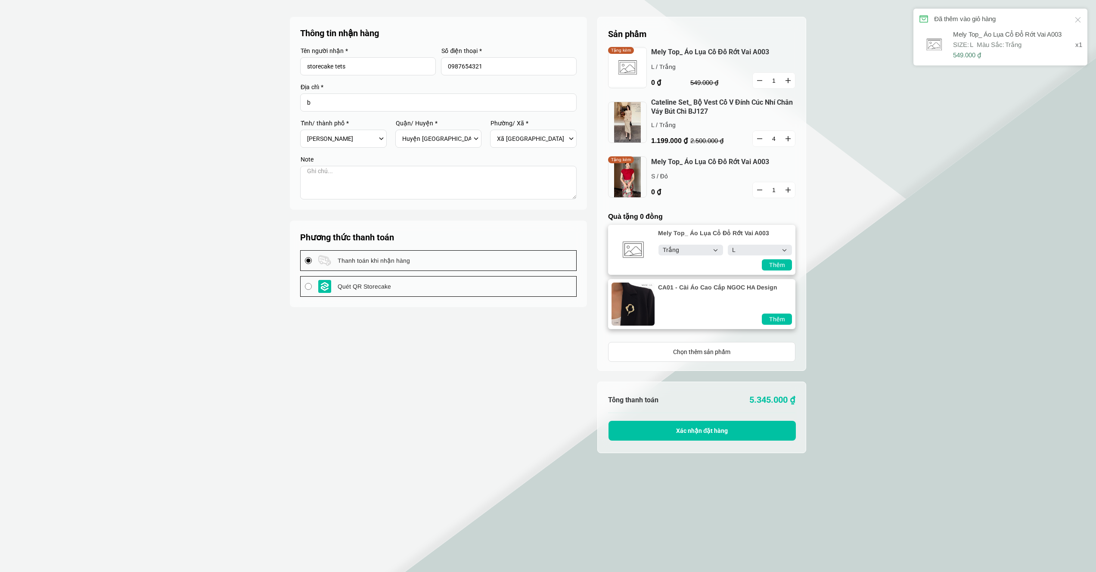
click at [726, 209] on container "Sản phẩm 1 Chưa có sản phẩm nào Mely Top_ Áo Lụa Cổ Đổ Rớt Vai A003 0 ₫ L / Trắ…" at bounding box center [701, 194] width 209 height 354
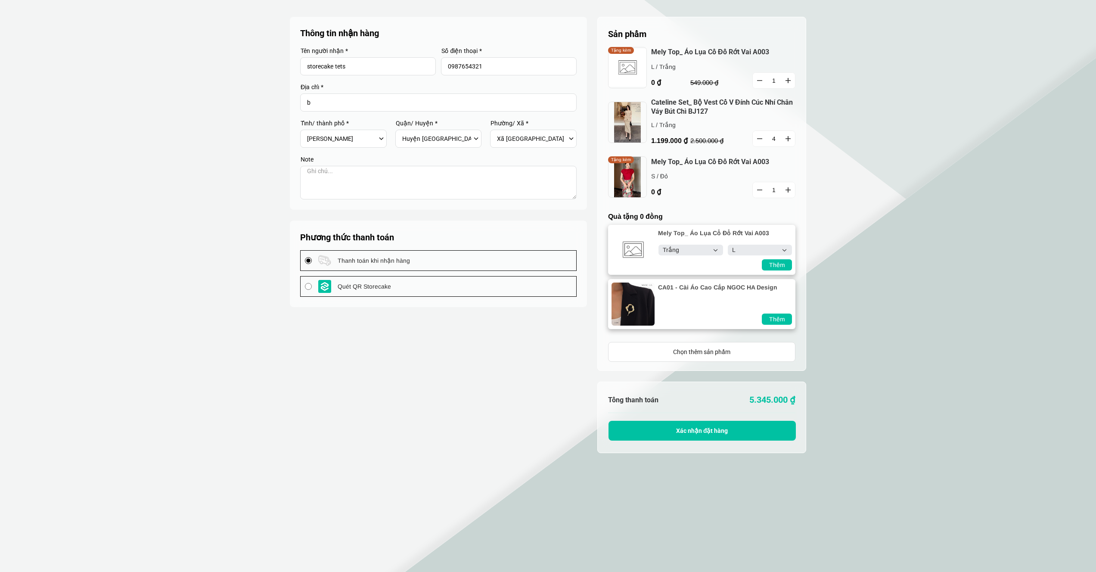
click at [783, 321] on div "Thêm" at bounding box center [777, 318] width 30 height 9
type input "1"
type input "4"
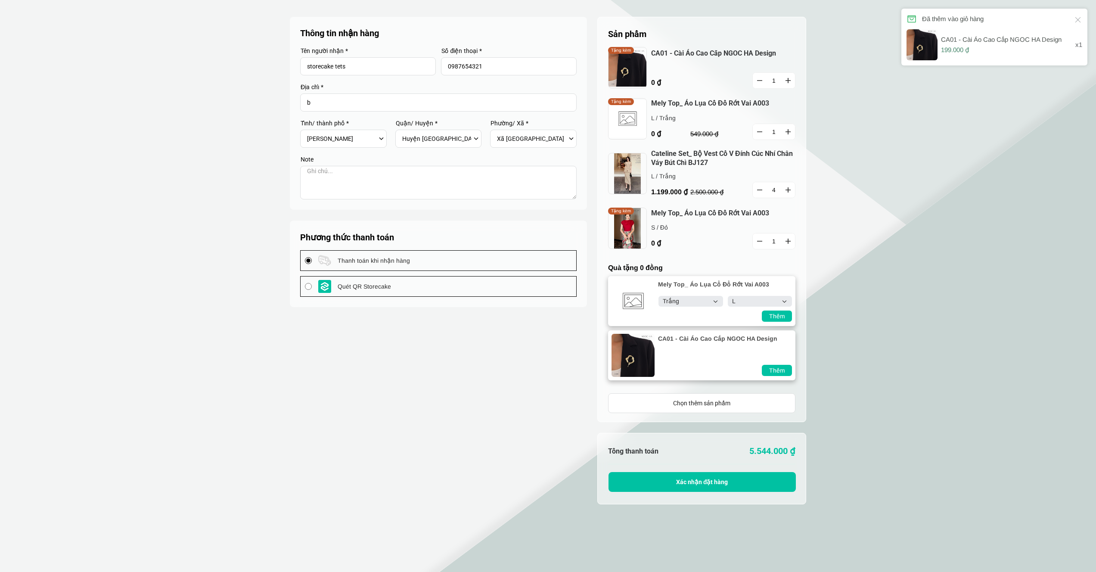
select select "Trắng"
select select "L"
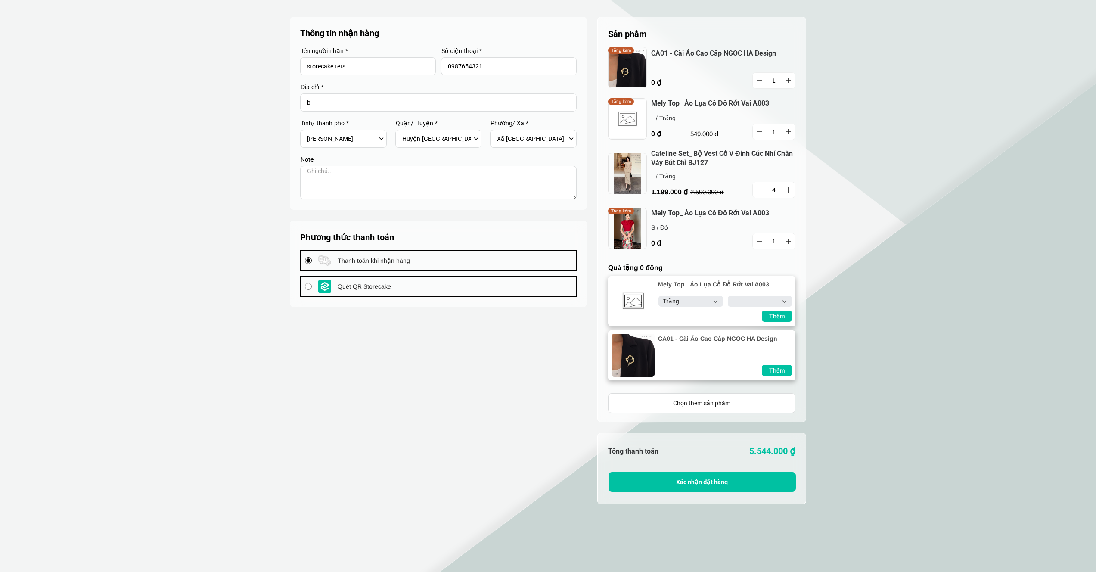
click at [685, 260] on container "Sản phẩm 1 Chưa có sản phẩm nào CA01 - Cài Áo Cao Cấp NGOC HA Design 0 ₫ 1 Tặng…" at bounding box center [701, 220] width 209 height 406
click at [772, 373] on div "Thêm" at bounding box center [777, 370] width 30 height 9
type input "2"
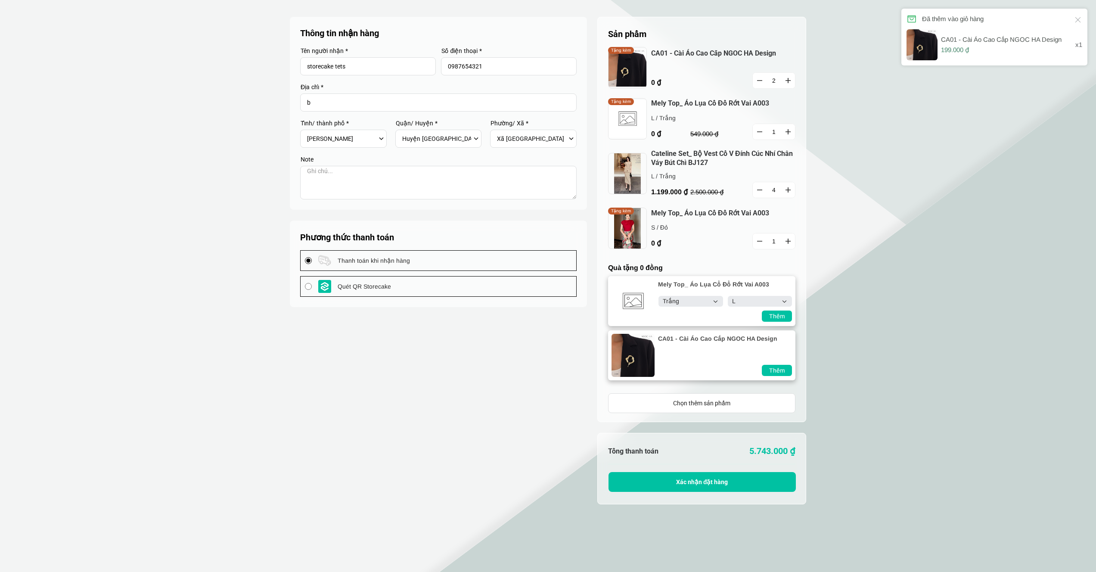
select select "Trắng"
select select "L"
click at [774, 373] on div "Thêm" at bounding box center [777, 370] width 30 height 9
type input "3"
select select "Trắng"
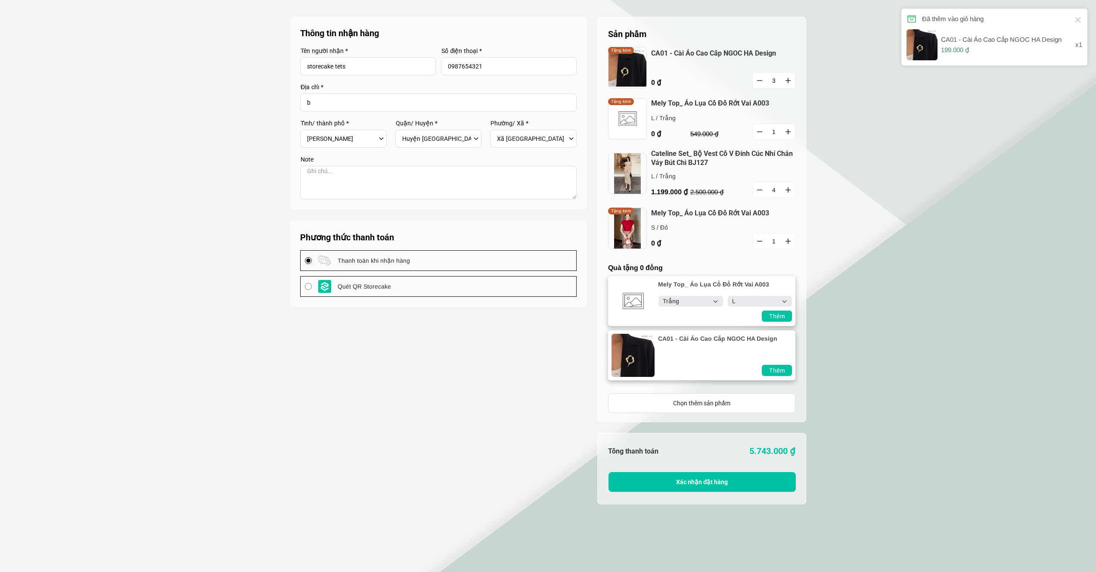
select select "L"
click at [681, 434] on container "Thanh toán Giá trị đơn hàng Phí vận chuyển Áp dụng Giảm giá Tổng thanh toán 5.9…" at bounding box center [701, 468] width 209 height 71
click at [695, 480] on span "Xác nhận đặt hàng" at bounding box center [702, 481] width 52 height 7
type input "b"
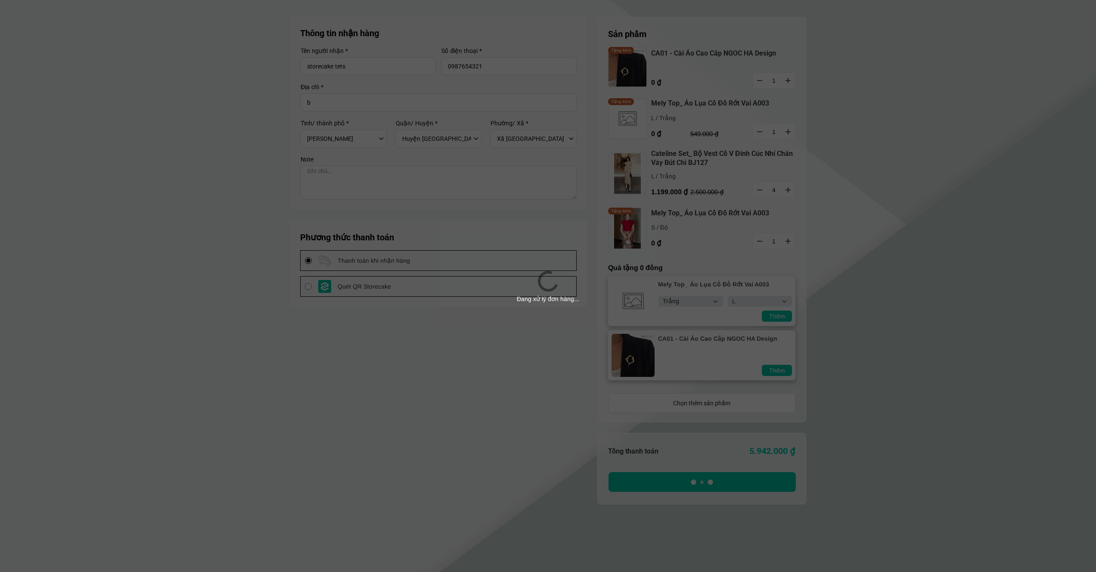
select select "Trắng"
select select "L"
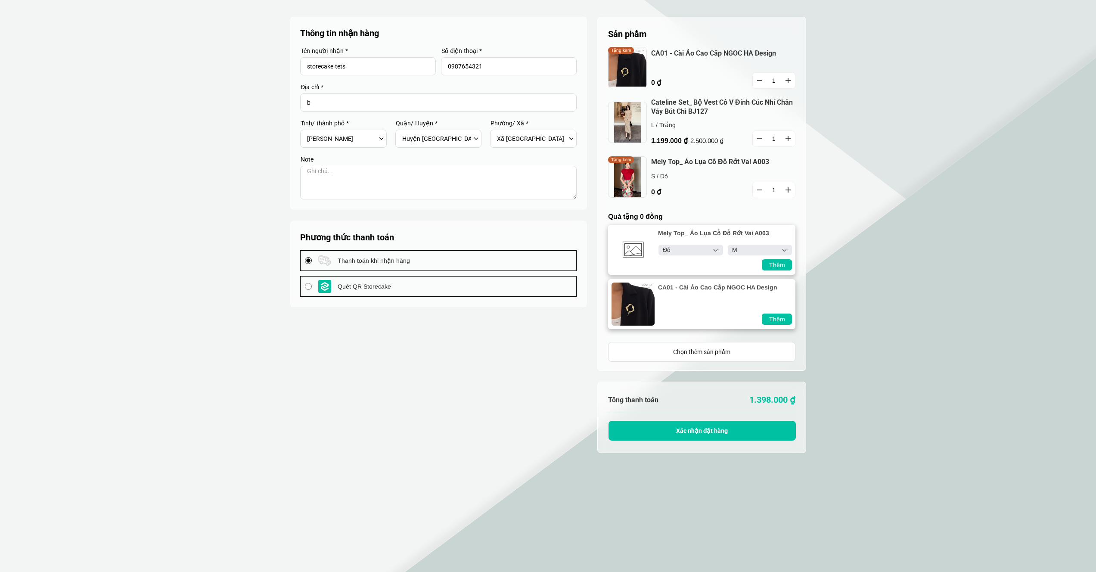
select select "Đỏ"
select select "M"
select select "701"
select select "70143"
select select "7014313"
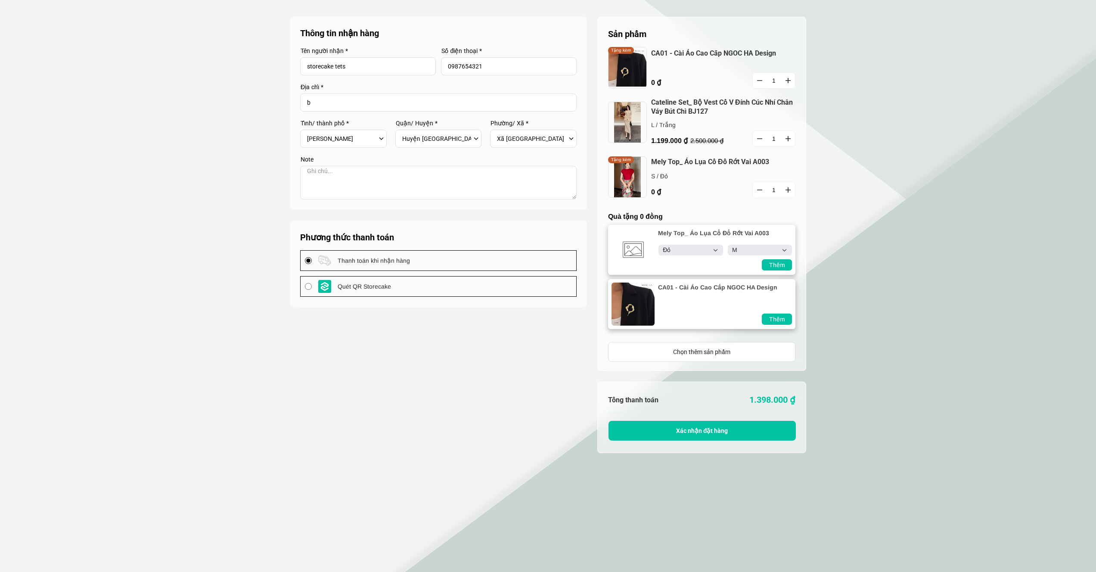
click at [780, 264] on div "Thêm" at bounding box center [777, 264] width 30 height 9
select select "Đỏ"
select select "M"
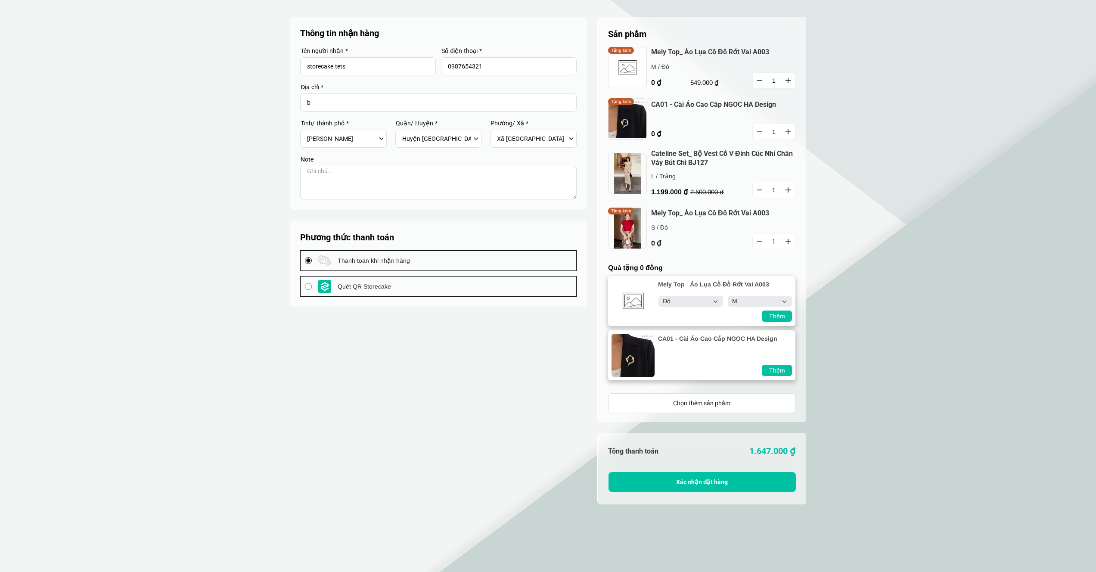
click at [786, 370] on div "Thêm" at bounding box center [777, 370] width 30 height 9
type input "2"
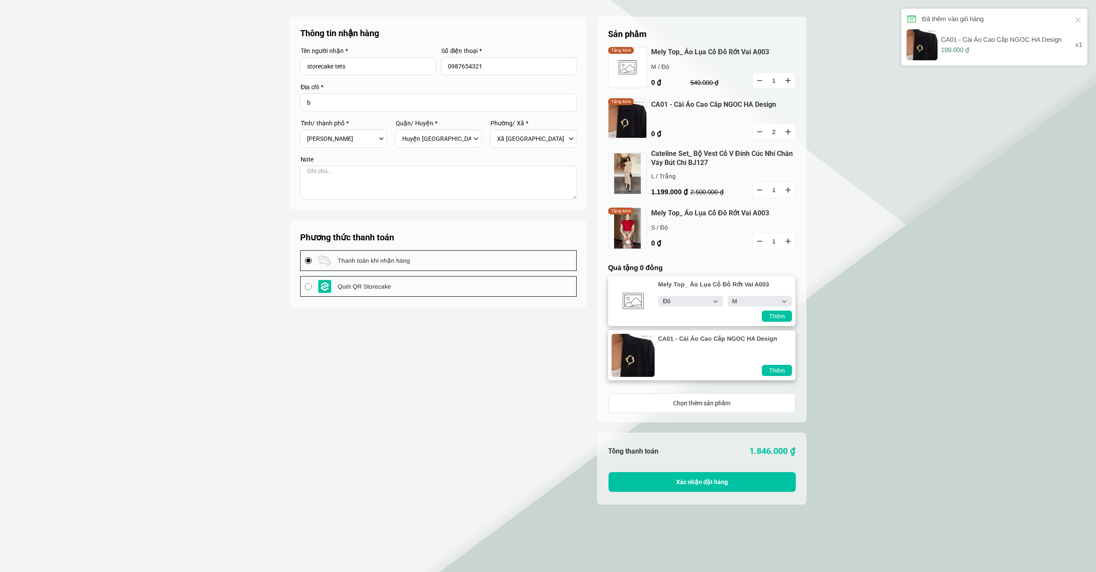
select select "Đỏ"
select select "M"
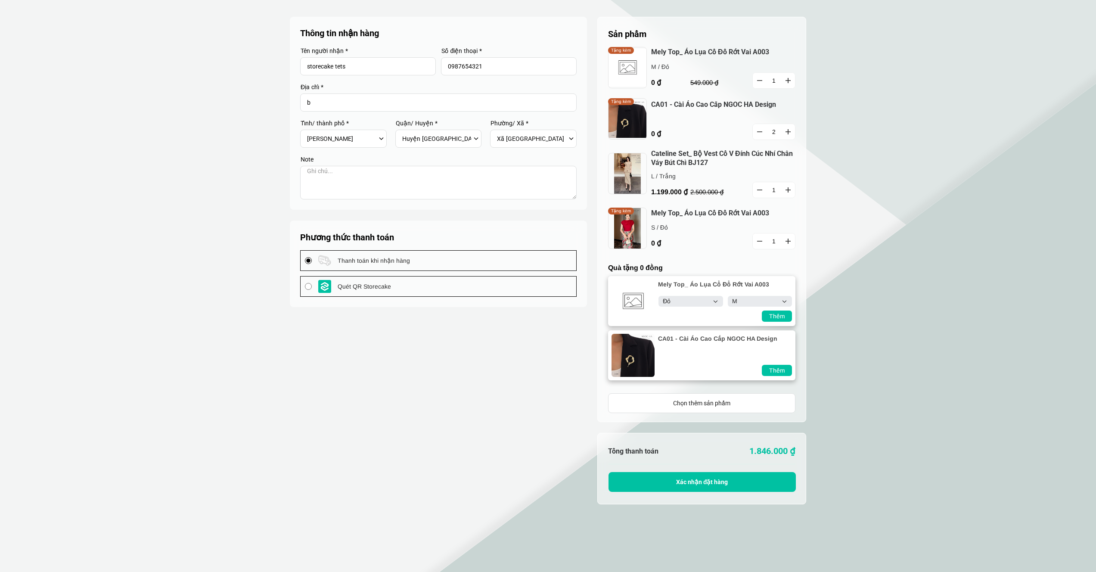
click at [785, 82] on icon "button" at bounding box center [787, 81] width 5 height 6
click at [787, 133] on icon "button" at bounding box center [787, 132] width 5 height 6
click at [763, 130] on button "button" at bounding box center [760, 132] width 14 height 16
click at [787, 190] on icon "button" at bounding box center [787, 189] width 5 height 5
type input "2"
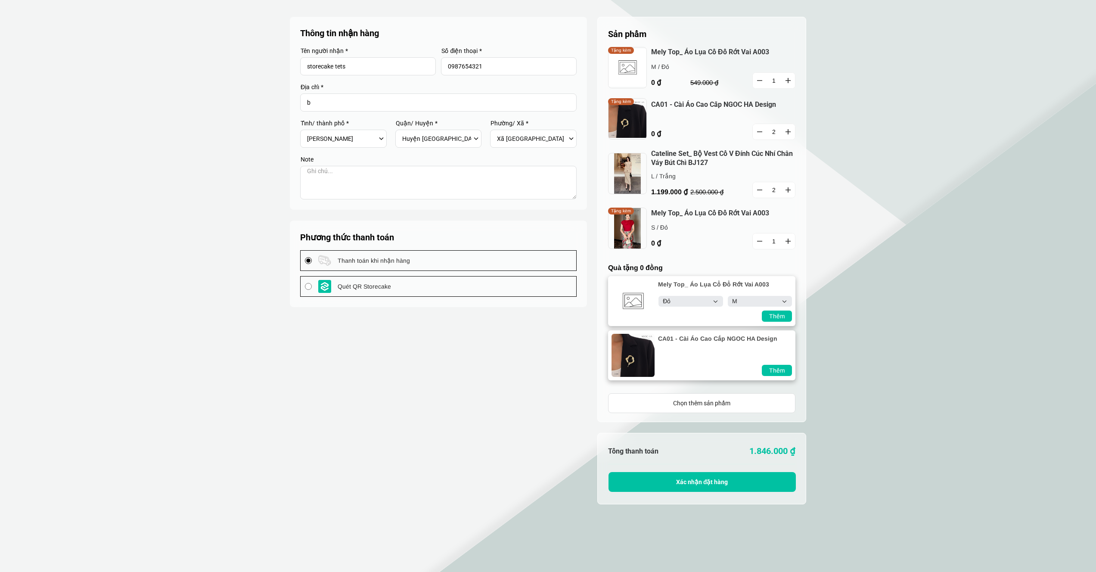
select select "Đỏ"
select select "M"
click at [761, 191] on button "button" at bounding box center [760, 190] width 14 height 16
type input "1"
select select "Đỏ"
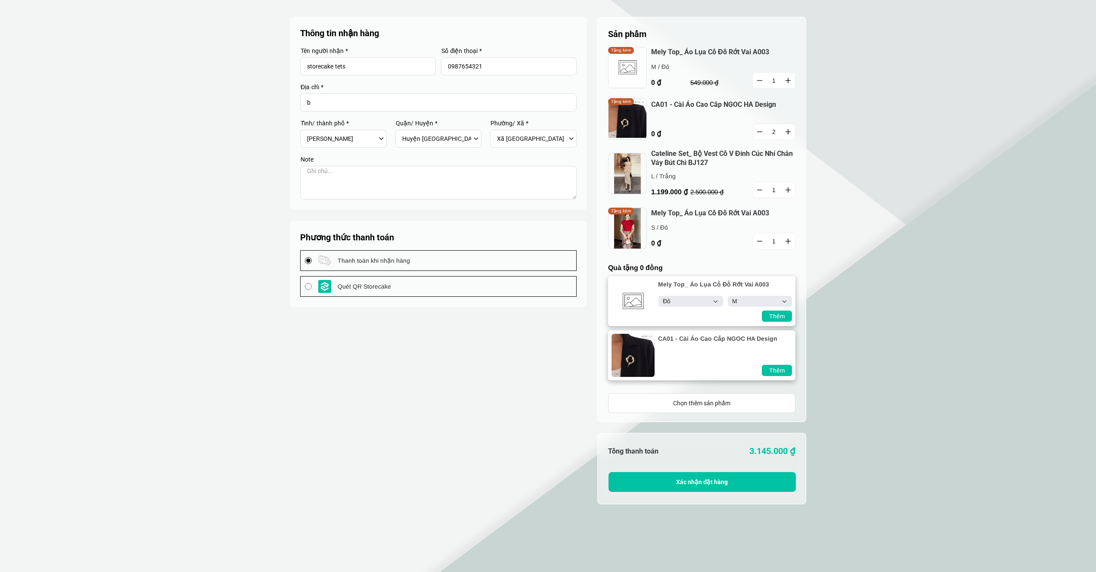
select select "M"
click at [790, 241] on icon "button" at bounding box center [787, 241] width 5 height 5
drag, startPoint x: 708, startPoint y: 169, endPoint x: 736, endPoint y: 175, distance: 28.3
click at [658, 157] on cart-item "Cateline Set_ Bộ Vest Cổ V Đính Cúc Nhí Chân Váy Bút Chì BJ127 1.199.000 ₫ L / …" at bounding box center [701, 178] width 187 height 59
click at [725, 165] on link "Cateline Set_ Bộ Vest Cổ V Đính Cúc Nhí Chân Váy Bút Chì BJ127" at bounding box center [723, 158] width 144 height 18
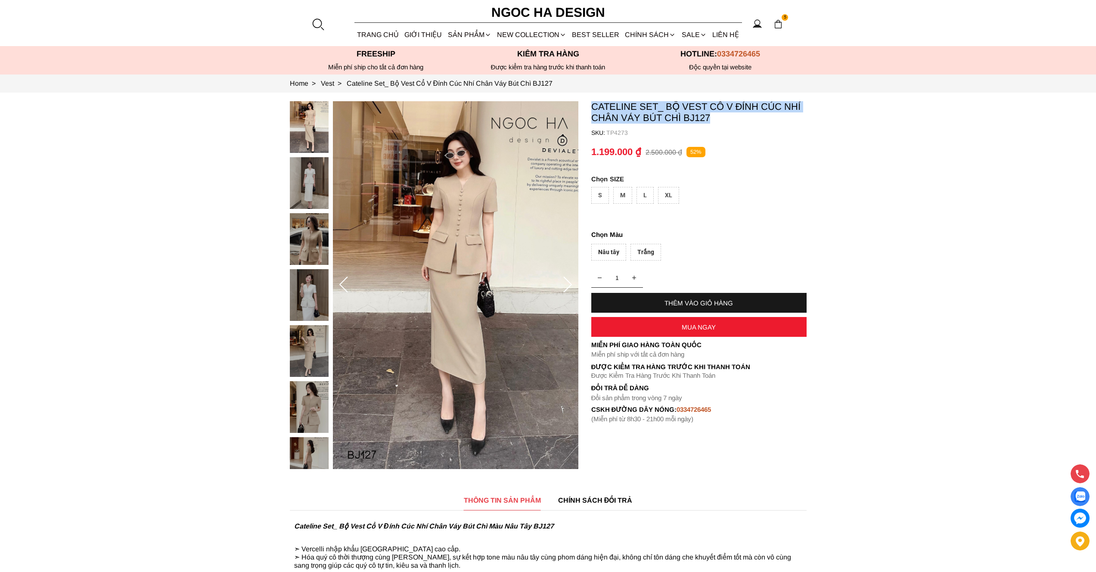
drag, startPoint x: 720, startPoint y: 115, endPoint x: 565, endPoint y: 106, distance: 155.7
click at [564, 105] on section "Cateline Set_ Bộ Vest Cổ V Đính Cúc Nhí Chân Váy Bút Chì BJ127 SKU: TP4273 1 TH…" at bounding box center [548, 285] width 1096 height 385
copy section "Cateline Set_ Bộ Vest Cổ V Đính Cúc Nhí Chân Váy Bút Chì BJ127"
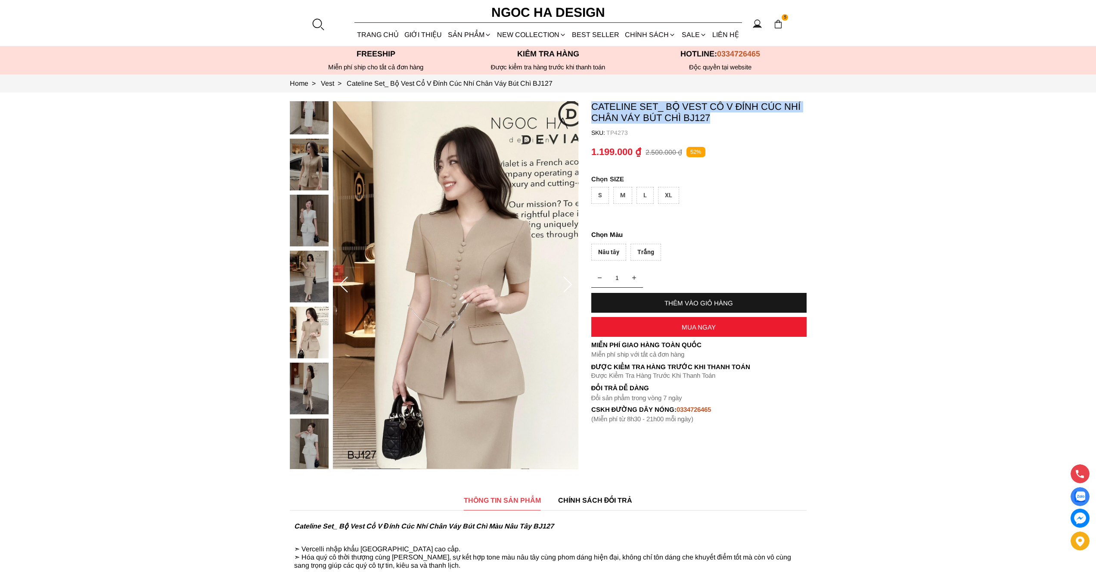
click at [779, 22] on img at bounding box center [777, 23] width 9 height 9
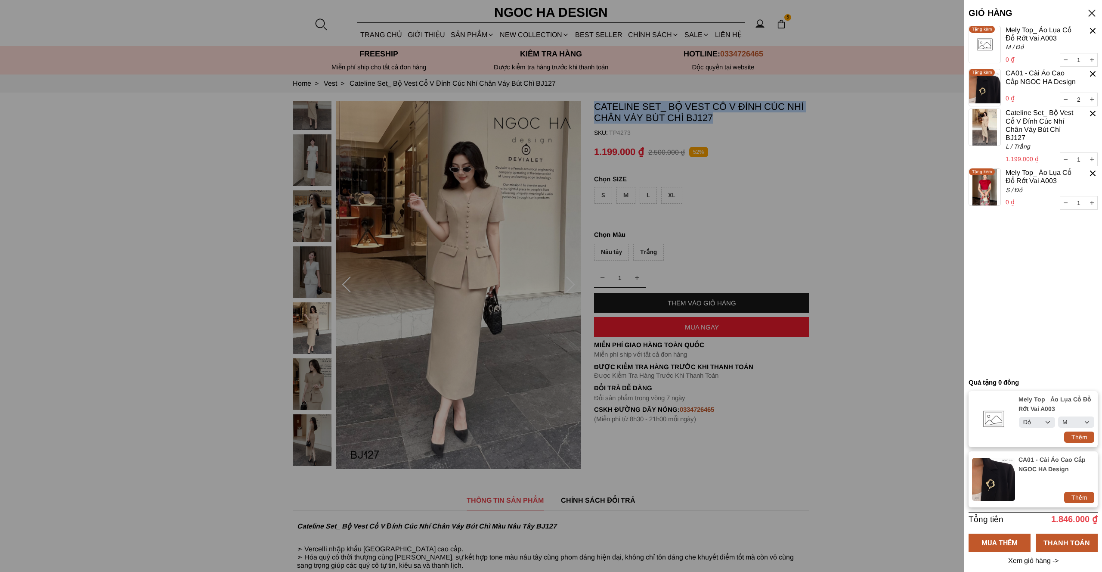
click at [1082, 432] on div "Thêm" at bounding box center [1079, 436] width 30 height 9
type input "2"
select select "Đỏ"
select select "M"
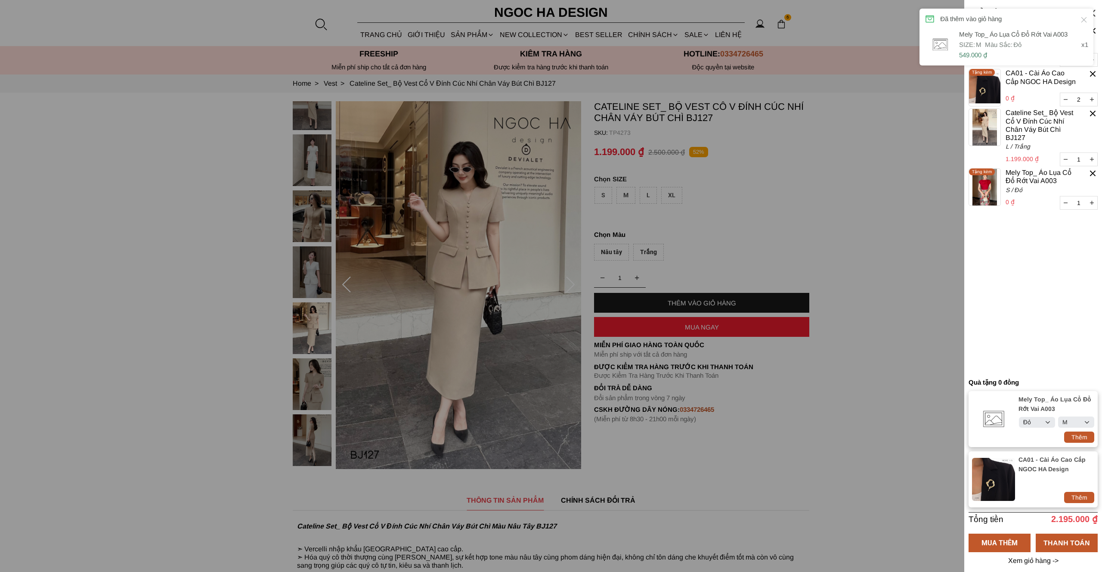
click at [1042, 332] on container "1 Chưa có sản phẩm nào Mely Top_ Áo Lụa Cổ Đổ Rớt Vai A003 0 ₫ 2 M / Đỏ Tặng kè…" at bounding box center [1033, 200] width 129 height 348
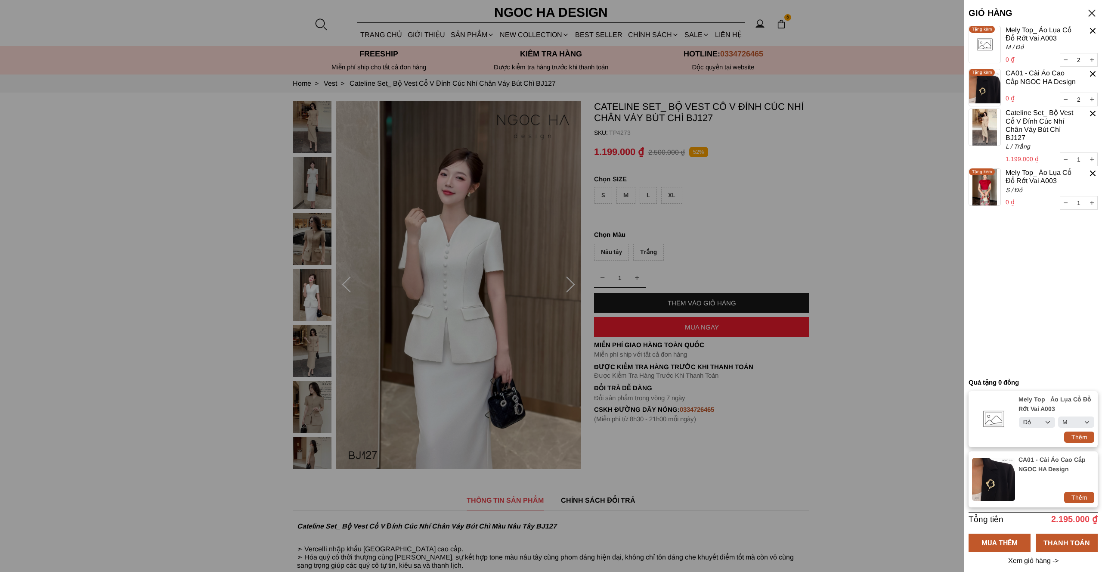
click at [1078, 432] on div "Thêm" at bounding box center [1079, 436] width 30 height 9
type input "3"
select select "Đỏ"
select select "M"
select select "Đỏ"
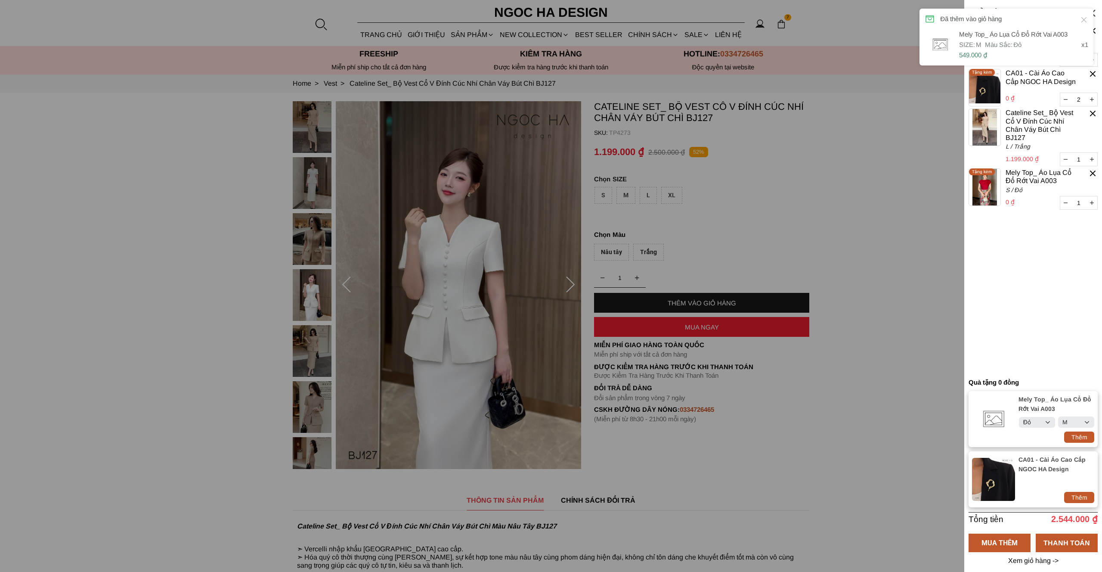
select select "M"
click at [1061, 329] on container "1 Chưa có sản phẩm nào Mely Top_ Áo Lụa Cổ Đổ Rớt Vai A003 0 ₫ 3 M / Đỏ Tặng kè…" at bounding box center [1033, 200] width 129 height 348
click at [1085, 19] on icon at bounding box center [1085, 20] width 6 height 6
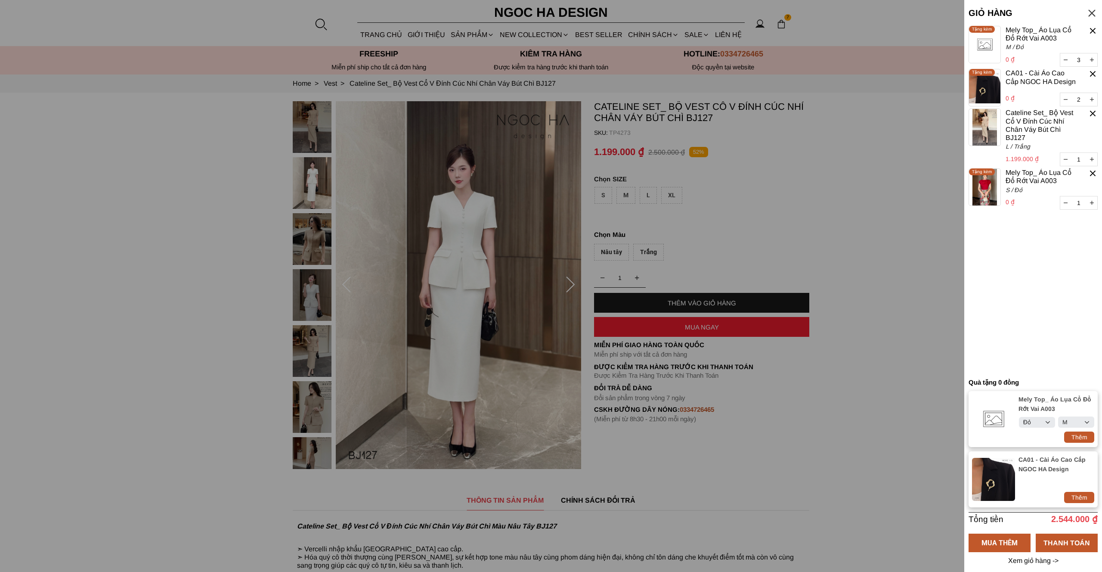
click at [993, 48] on img at bounding box center [985, 44] width 32 height 37
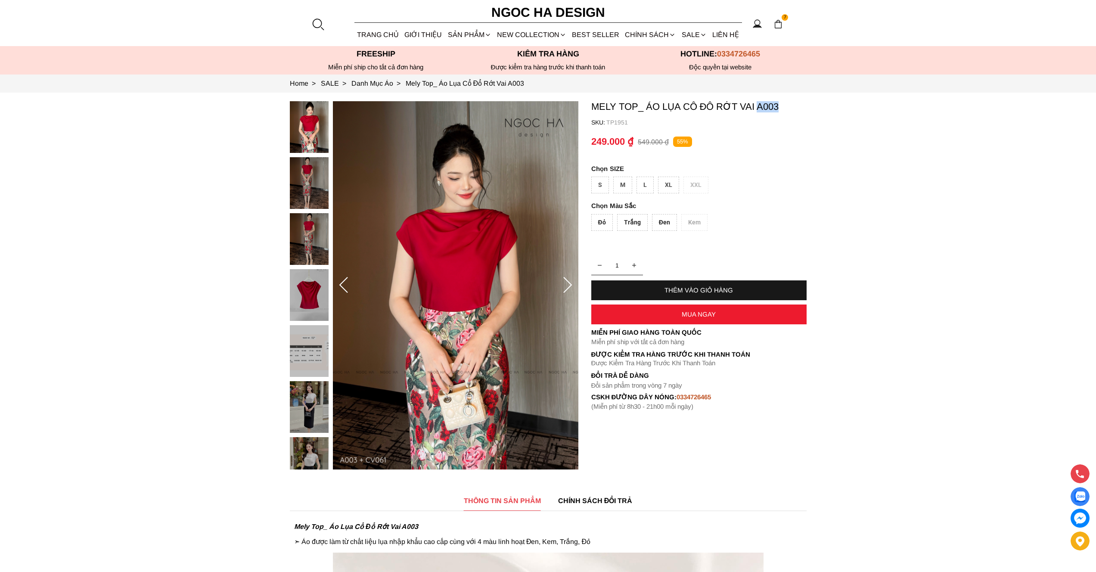
drag, startPoint x: 787, startPoint y: 107, endPoint x: 757, endPoint y: 107, distance: 30.6
click at [757, 107] on p "Mely Top_ Áo Lụa Cổ Đổ Rớt Vai A003" at bounding box center [698, 106] width 215 height 11
copy p "A003"
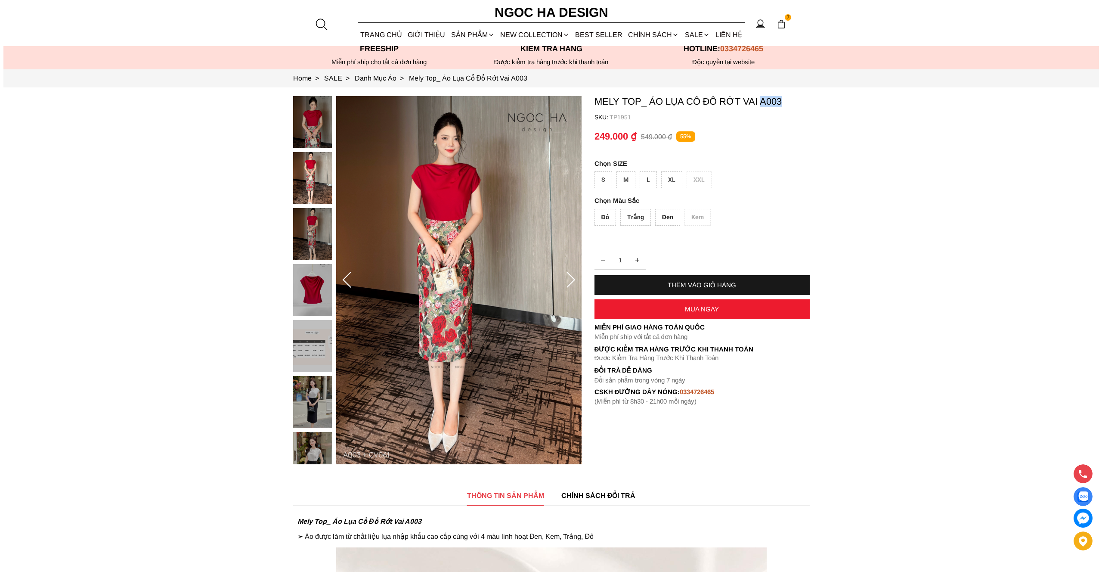
scroll to position [7, 0]
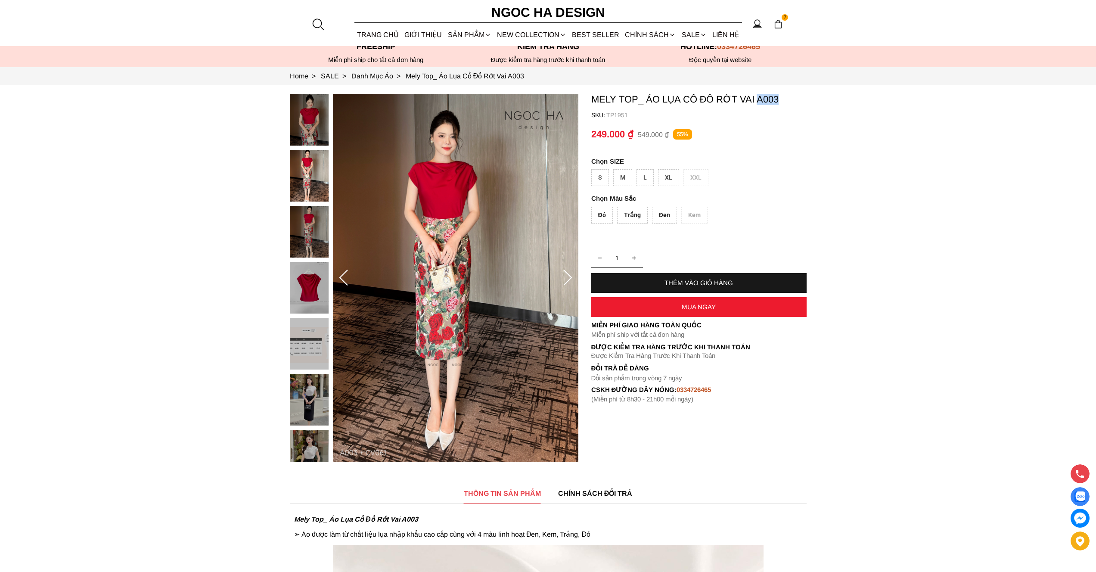
click at [779, 23] on img at bounding box center [777, 23] width 9 height 9
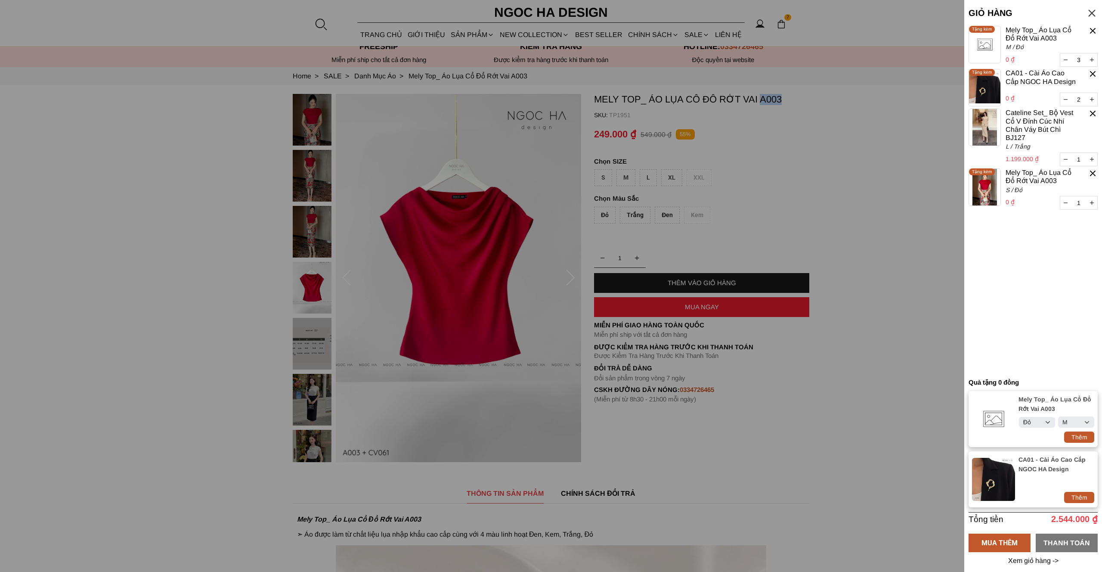
click at [1076, 537] on div "THANH TOÁN" at bounding box center [1067, 542] width 62 height 11
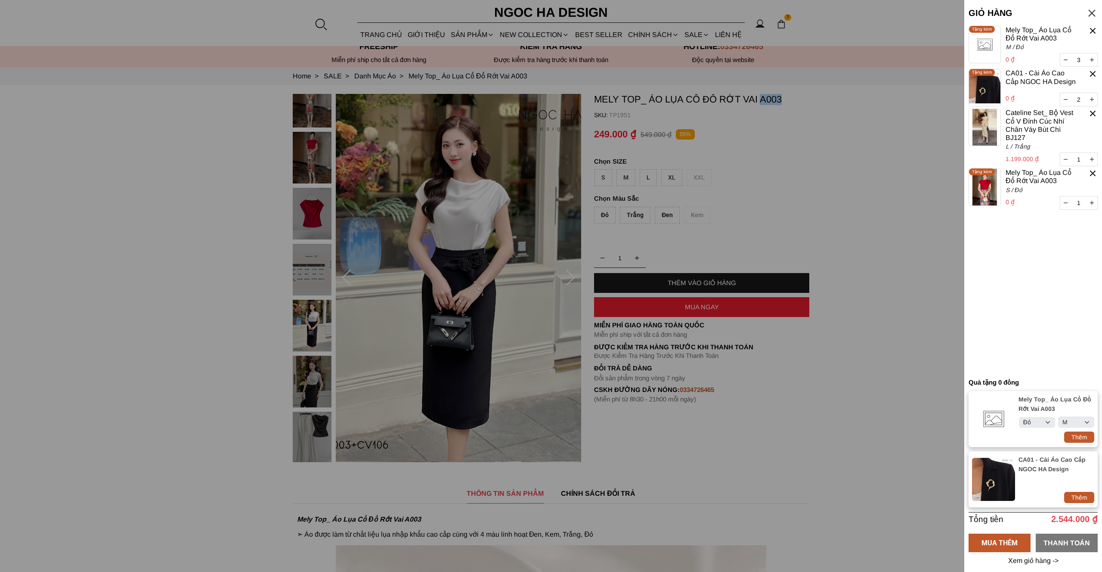
click at [1063, 540] on div "THANH TOÁN" at bounding box center [1067, 542] width 62 height 11
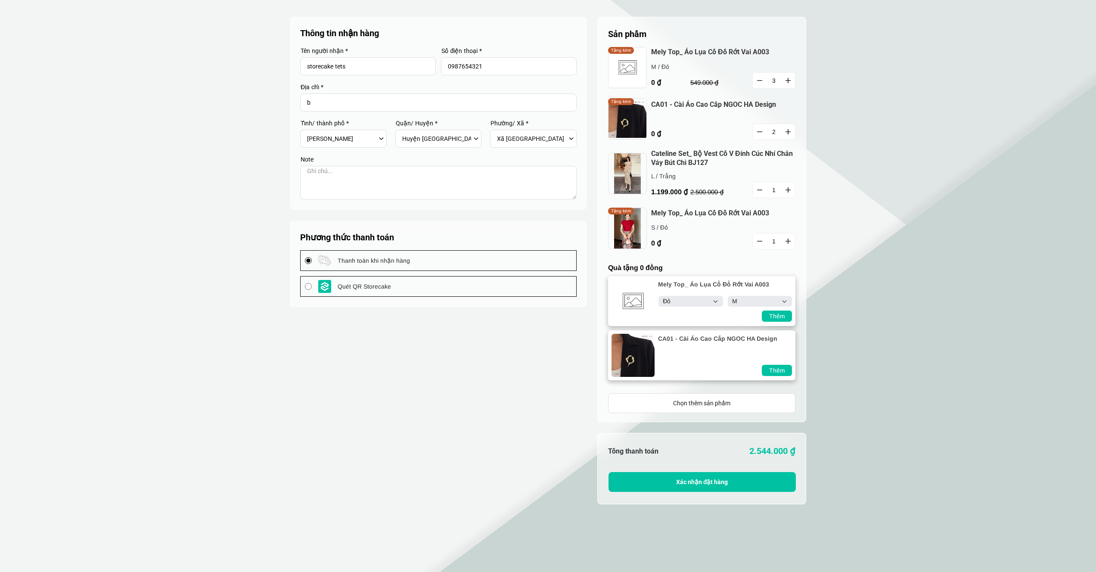
select select "Đỏ"
select select "M"
select select "701"
select select "70143"
select select "7014313"
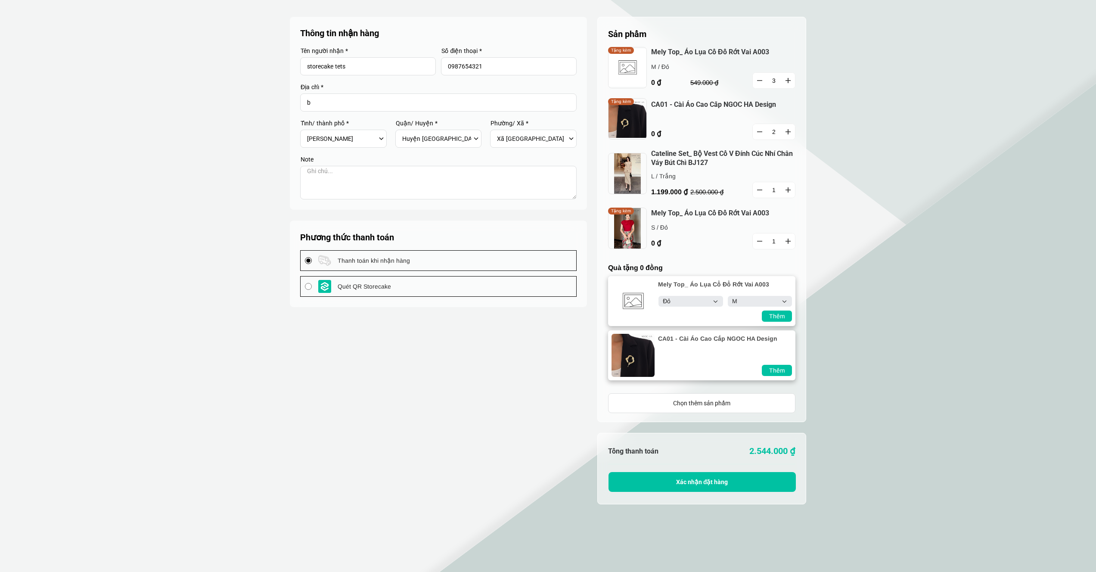
select select "Đỏ"
select select "M"
select select "701"
select select "70143"
select select "7014313"
